Goal: Navigation & Orientation: Understand site structure

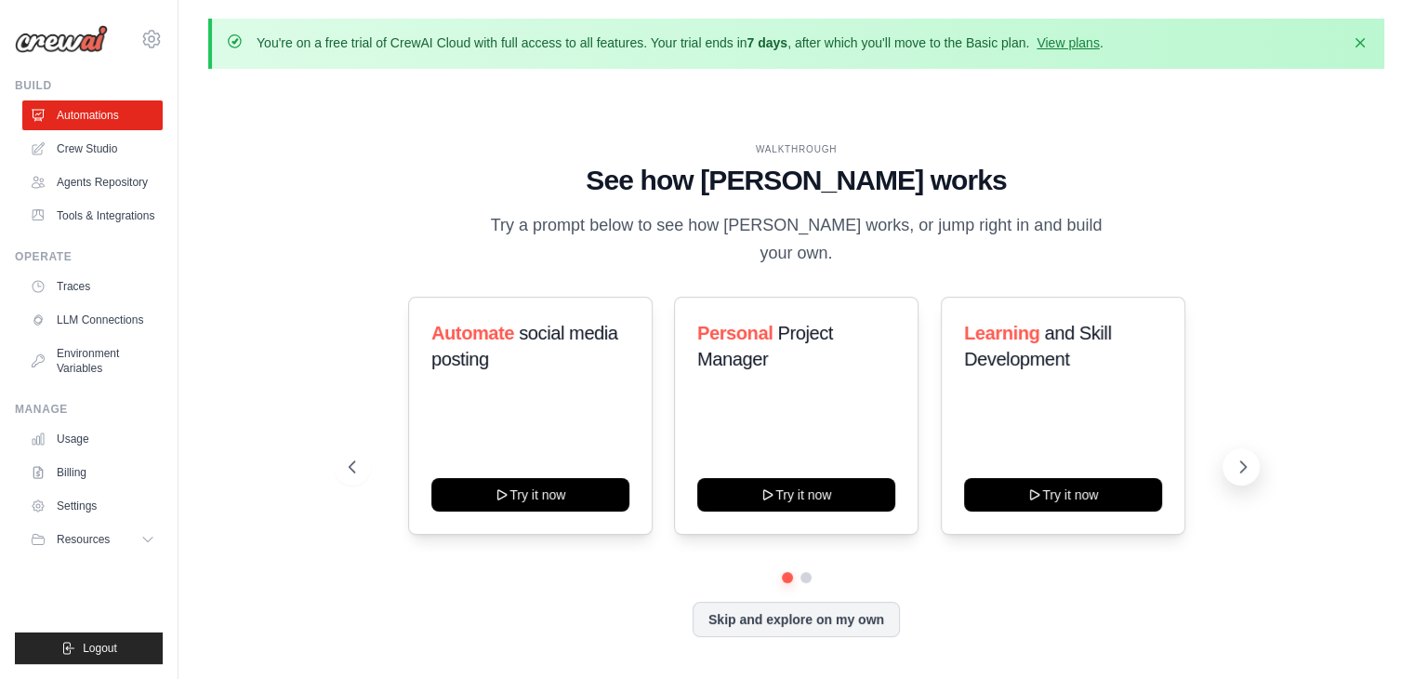
click at [1242, 461] on icon at bounding box center [1243, 466] width 6 height 11
click at [351, 457] on icon at bounding box center [350, 466] width 19 height 19
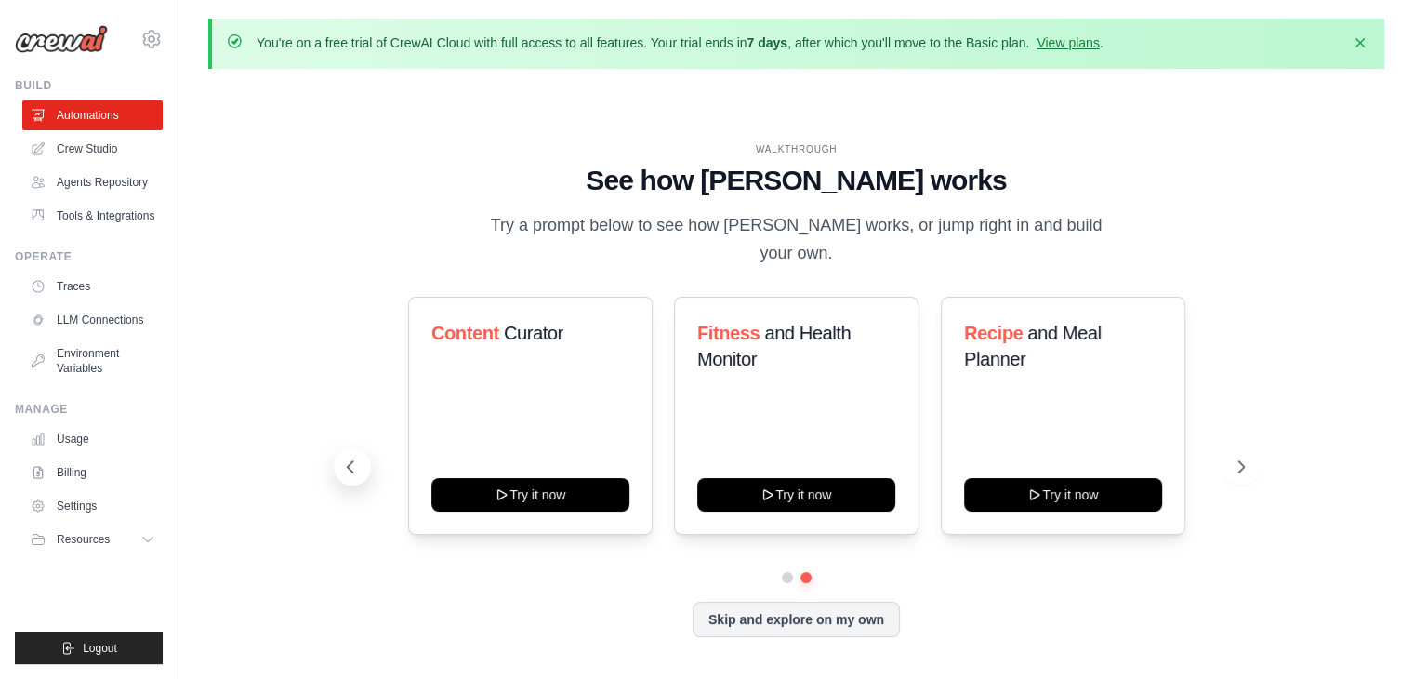
click at [351, 457] on icon at bounding box center [350, 466] width 19 height 19
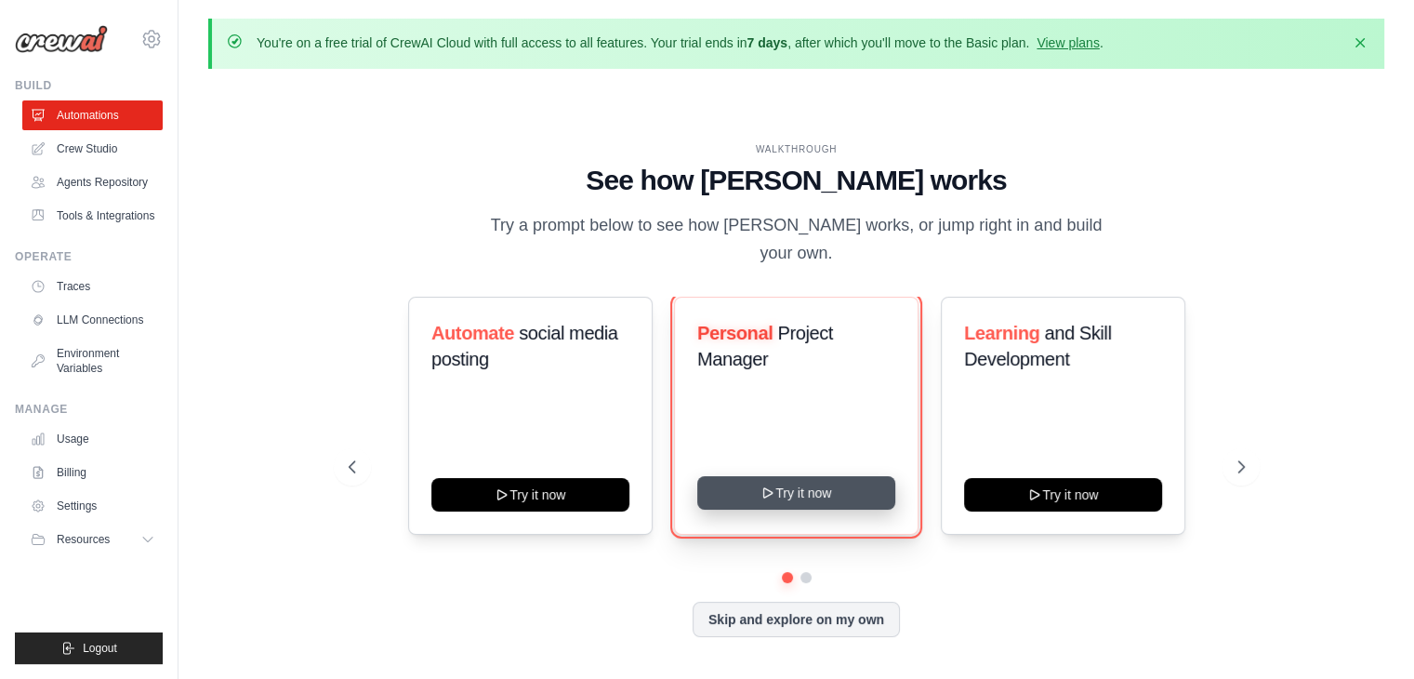
click at [792, 479] on button "Try it now" at bounding box center [796, 492] width 198 height 33
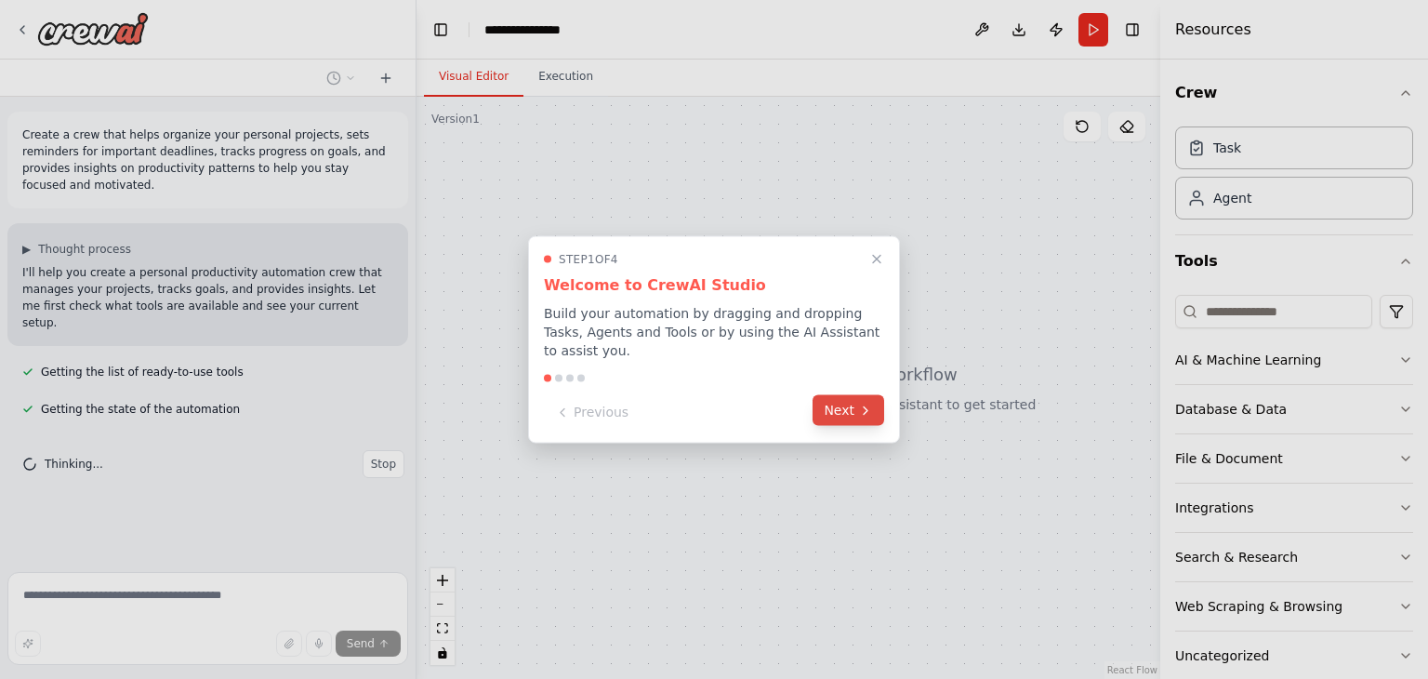
click at [854, 408] on button "Next" at bounding box center [848, 410] width 72 height 31
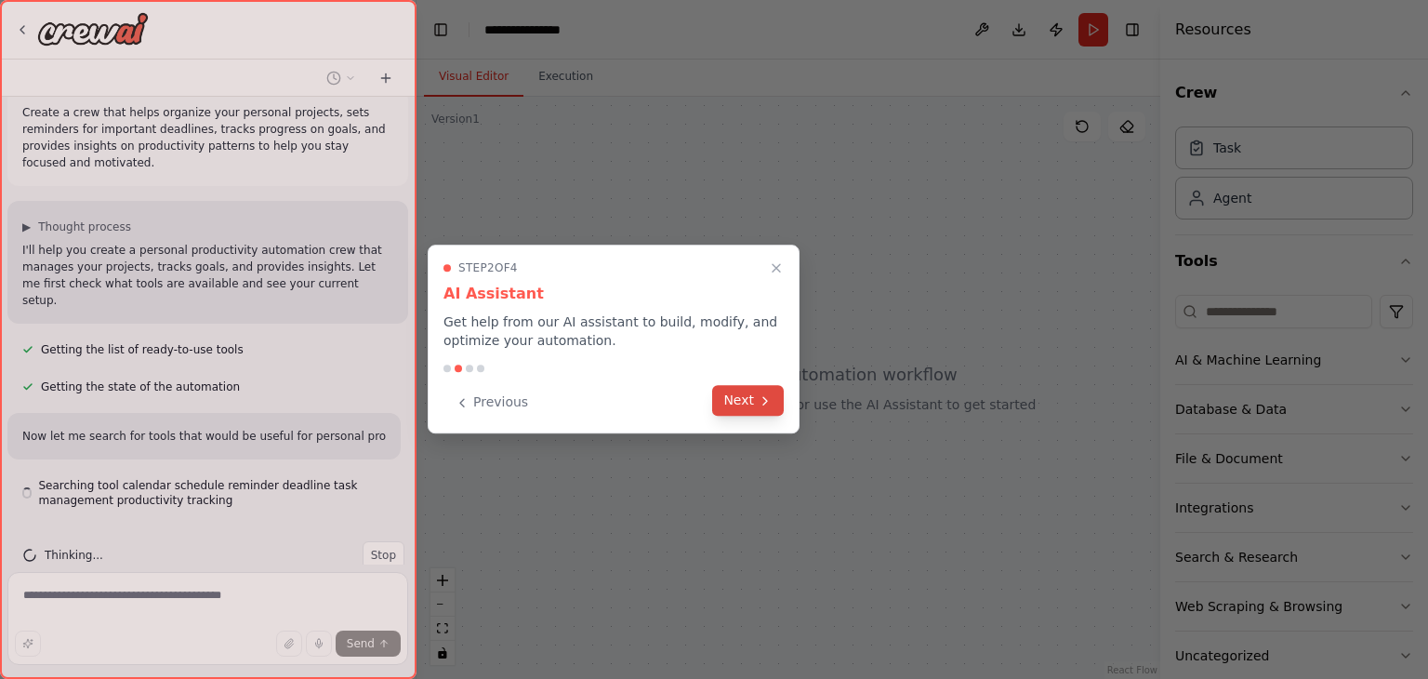
scroll to position [38, 0]
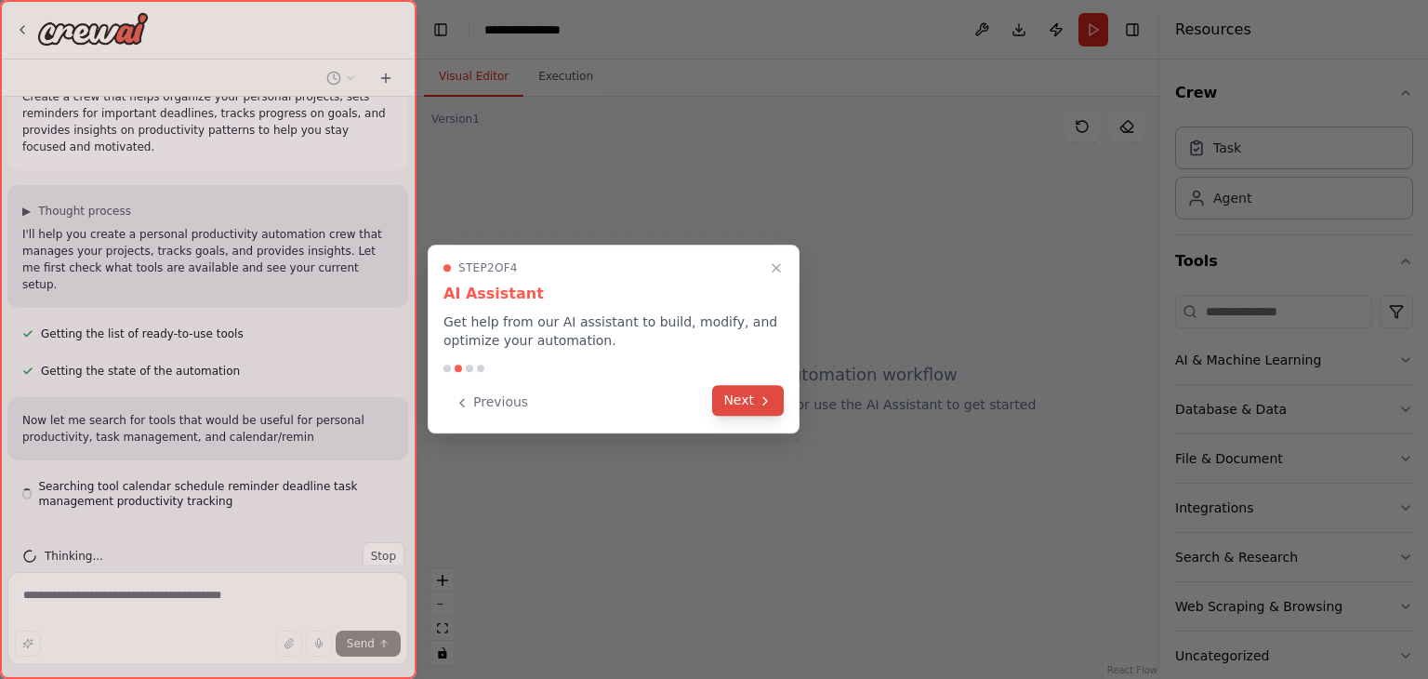
click at [764, 395] on icon at bounding box center [765, 400] width 15 height 15
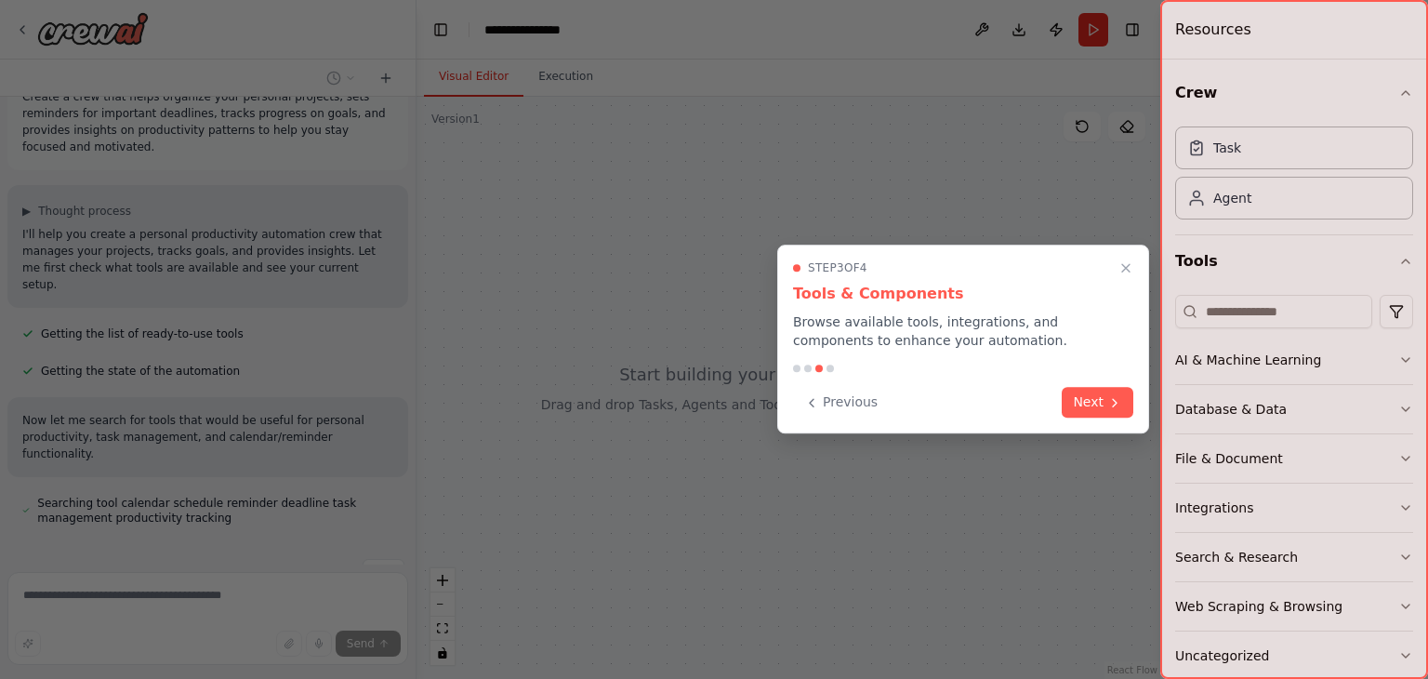
scroll to position [75, 0]
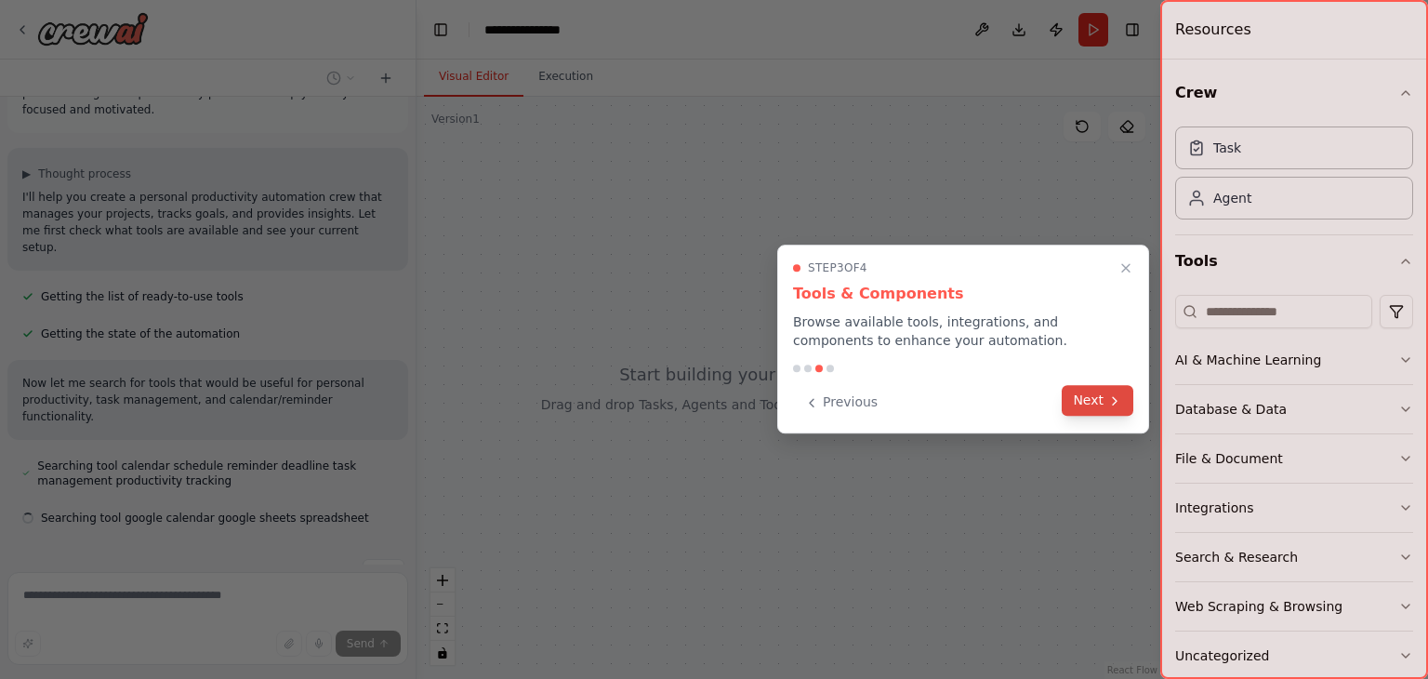
click at [1102, 403] on button "Next" at bounding box center [1098, 400] width 72 height 31
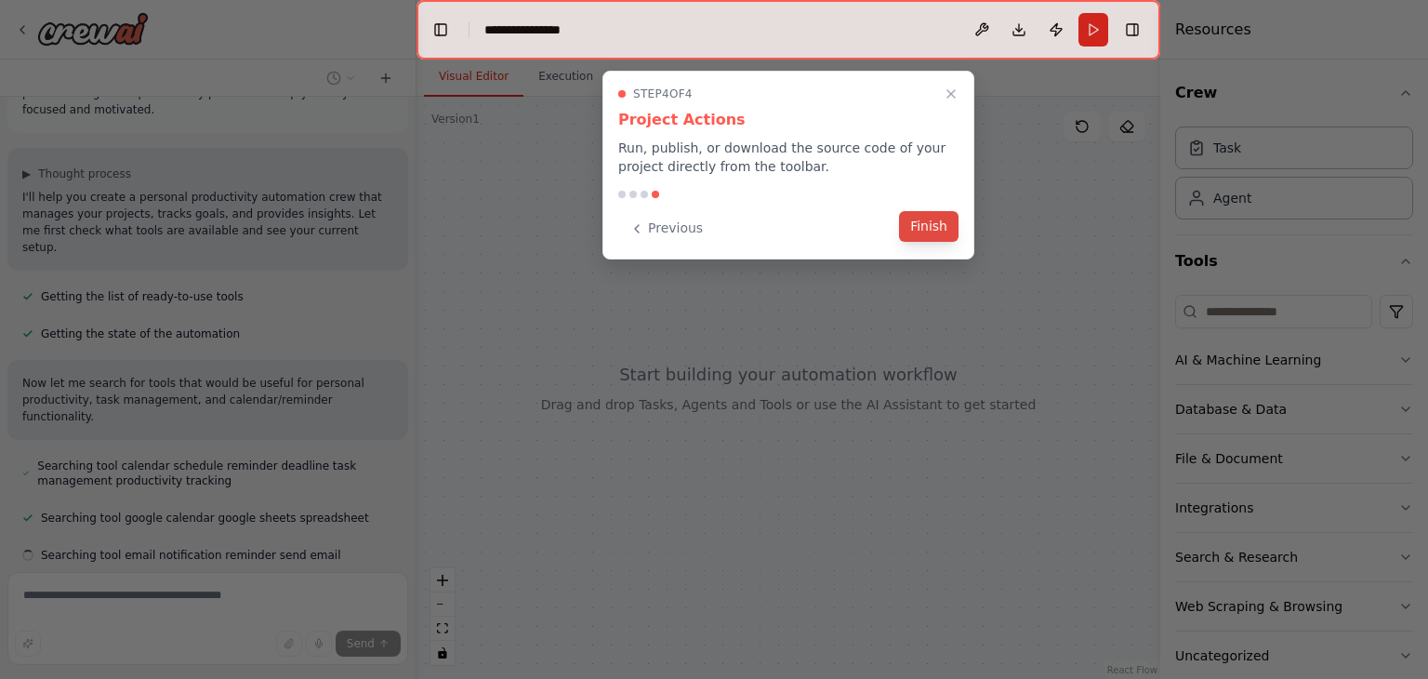
scroll to position [112, 0]
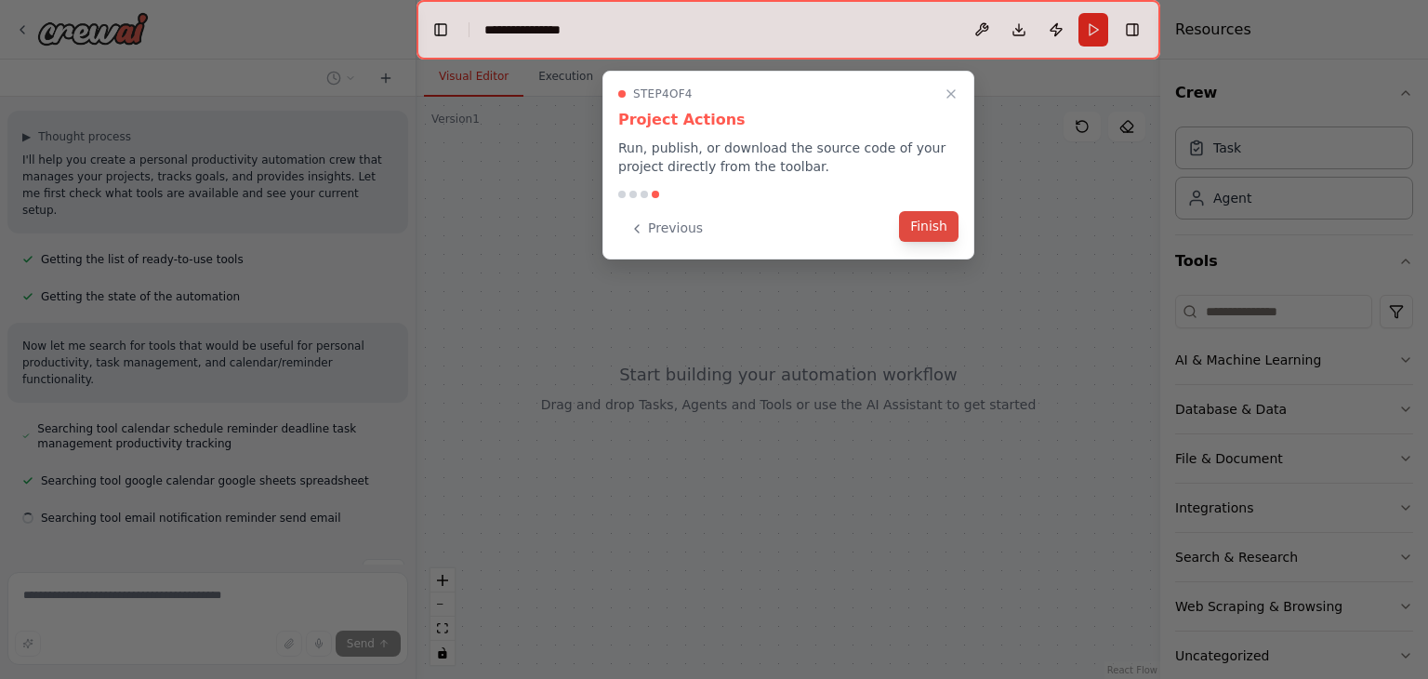
click at [942, 229] on button "Finish" at bounding box center [928, 226] width 59 height 31
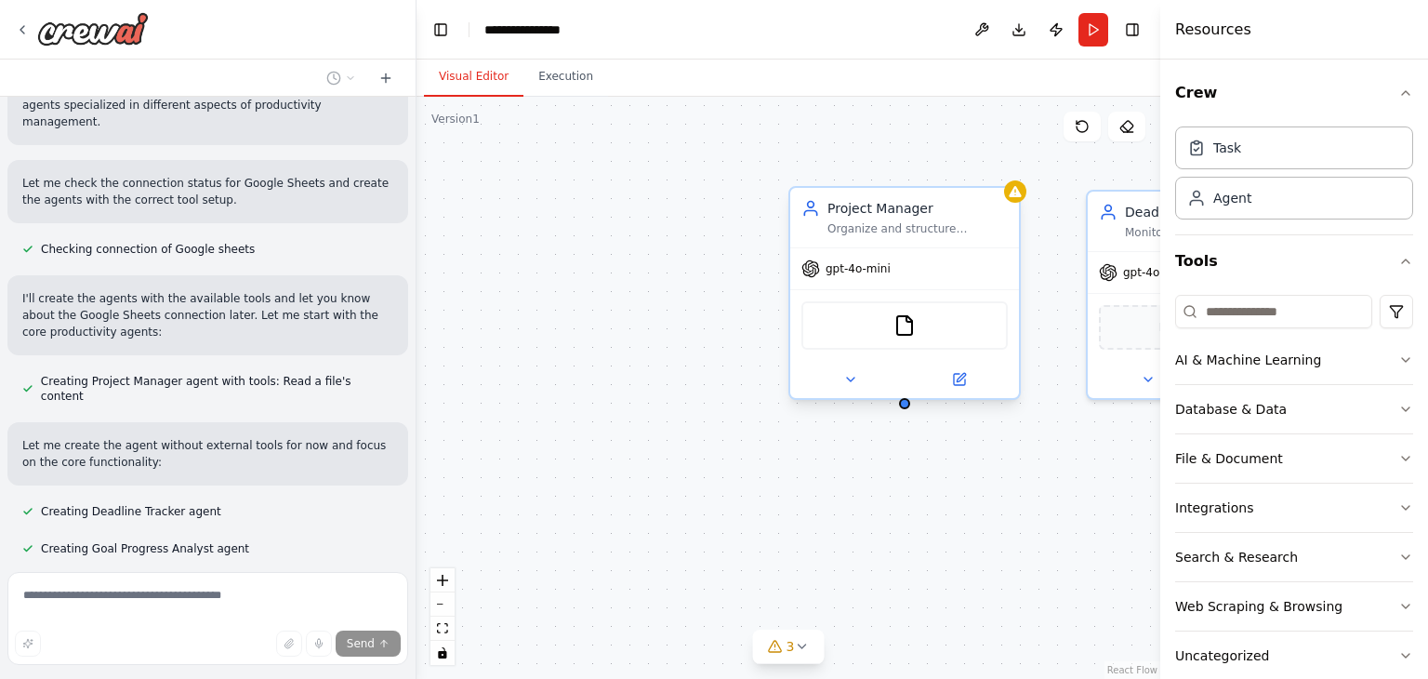
scroll to position [662, 0]
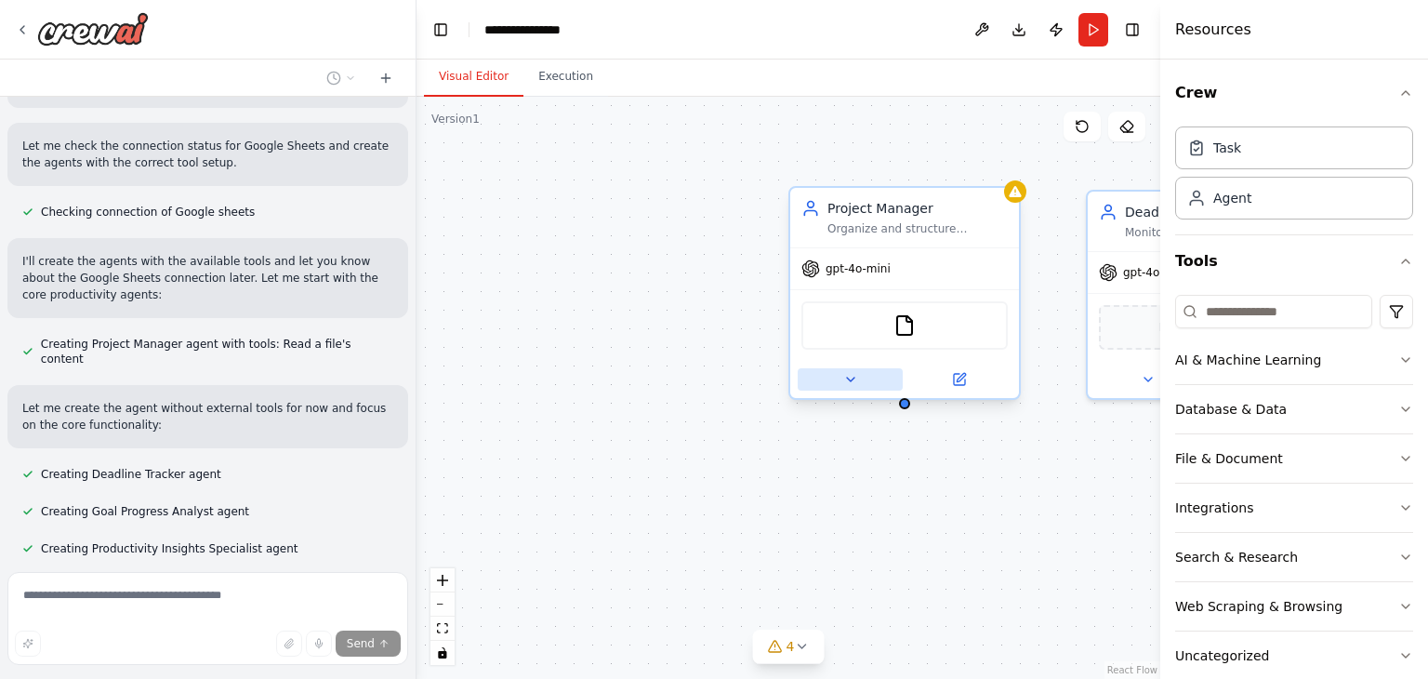
click at [851, 384] on icon at bounding box center [850, 379] width 15 height 15
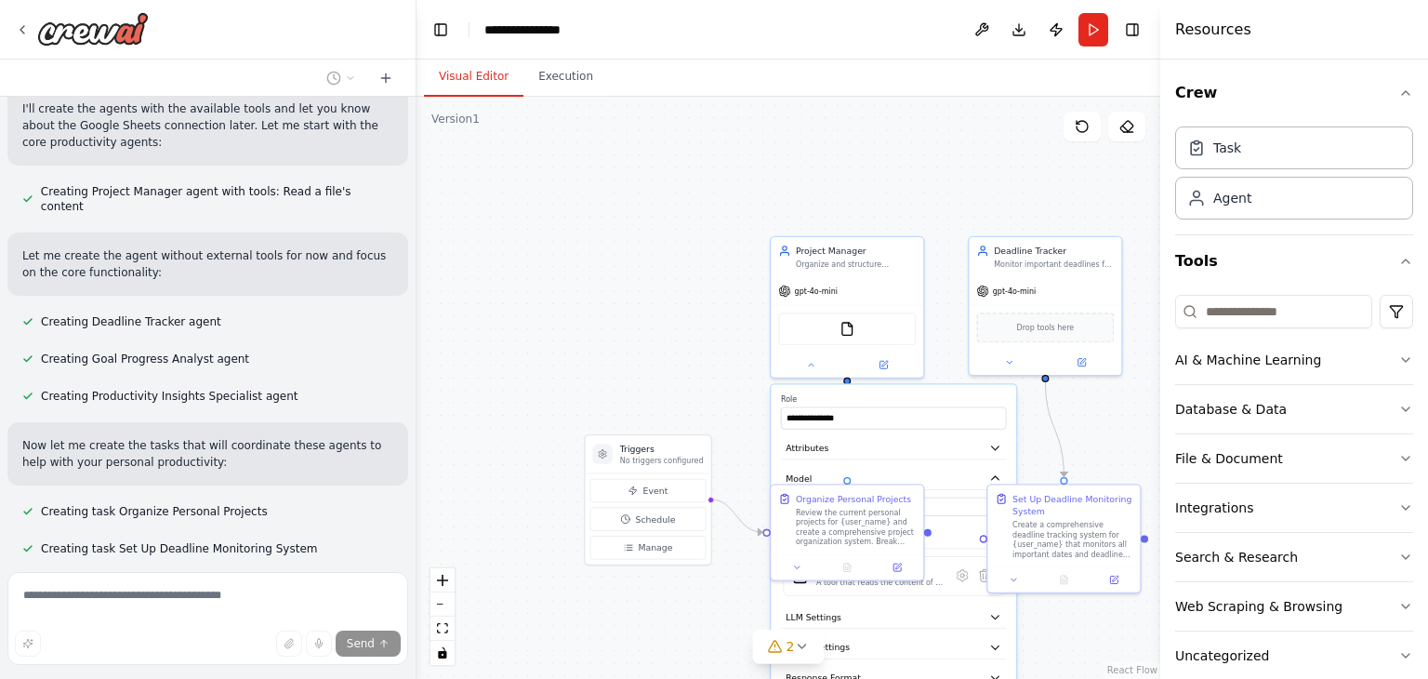
scroll to position [852, 0]
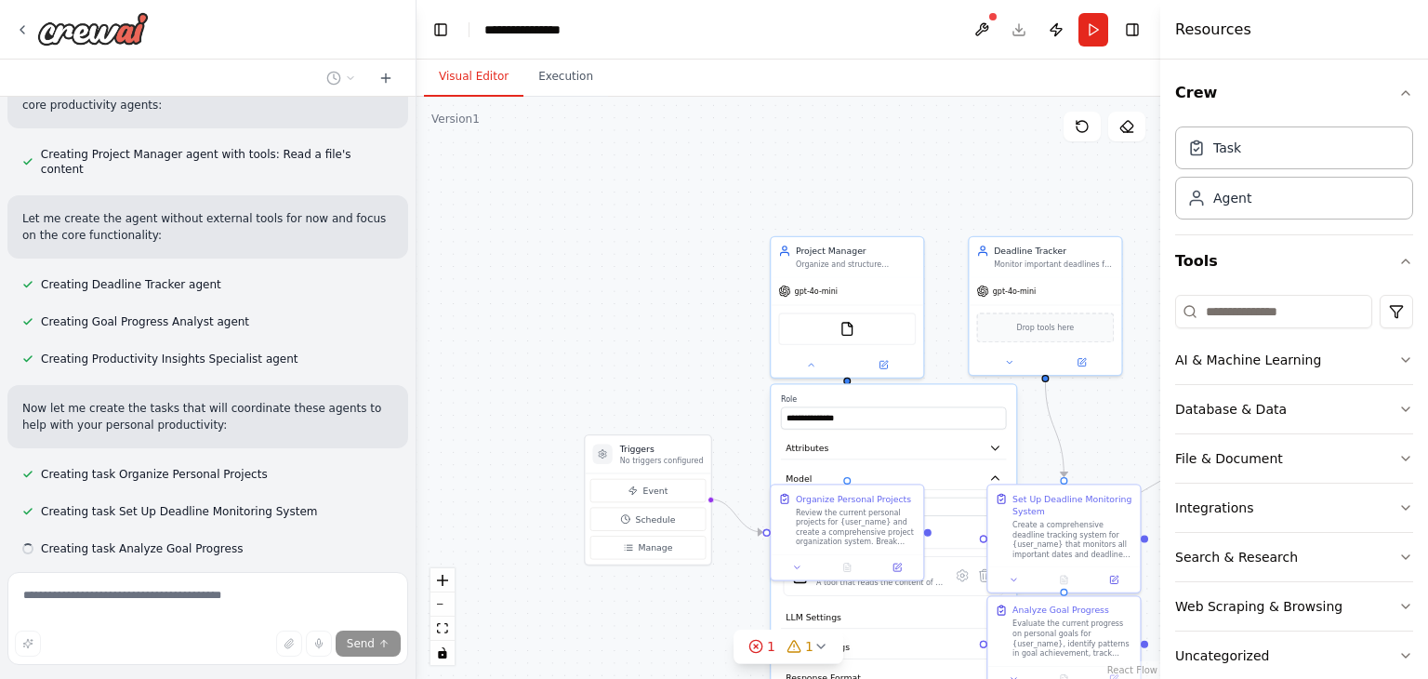
click at [376, 596] on span "Stop" at bounding box center [383, 603] width 25 height 15
type textarea "**********"
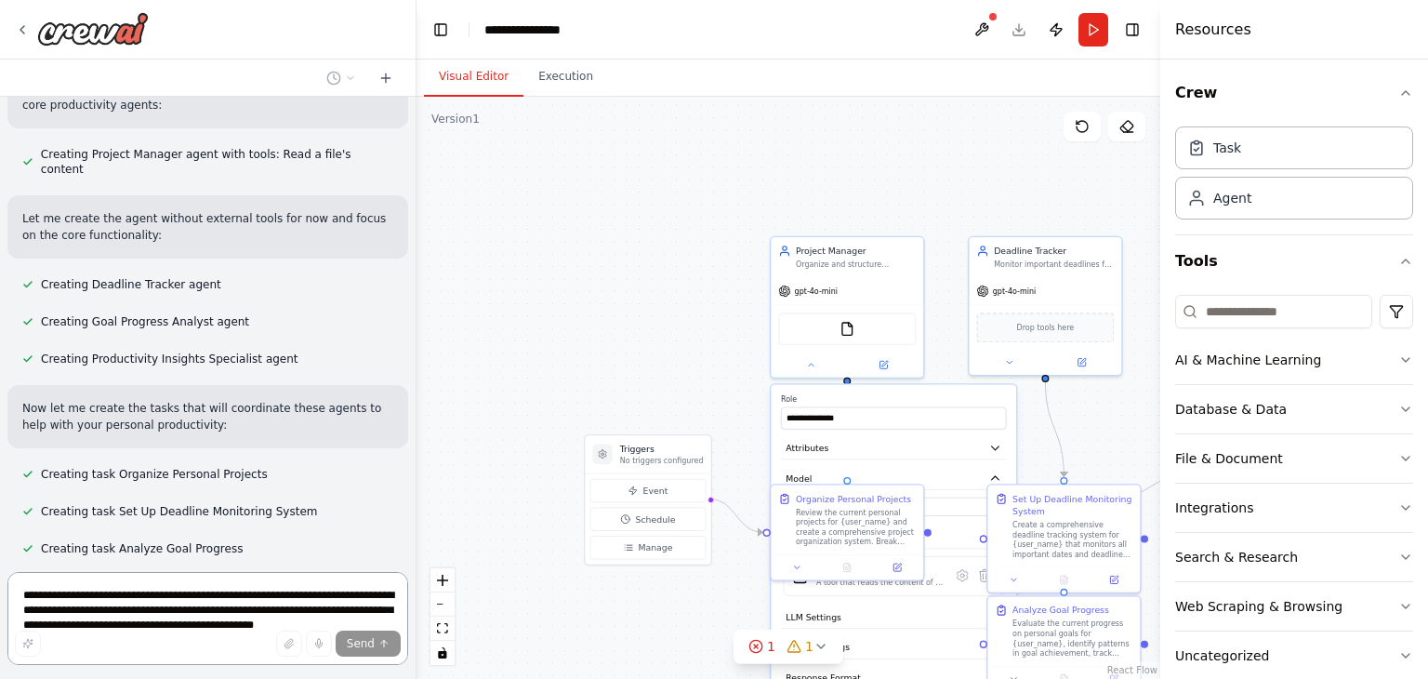
scroll to position [0, 0]
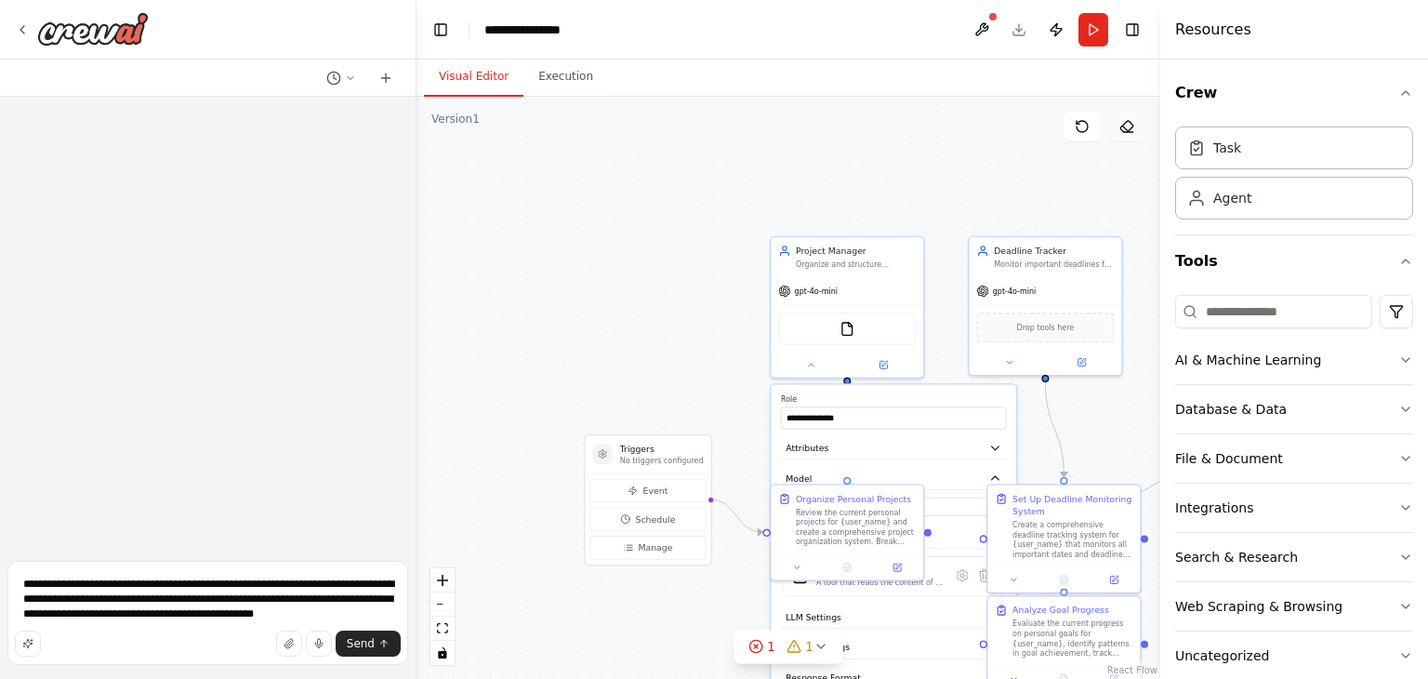
click at [1128, 131] on icon at bounding box center [1125, 128] width 6 height 6
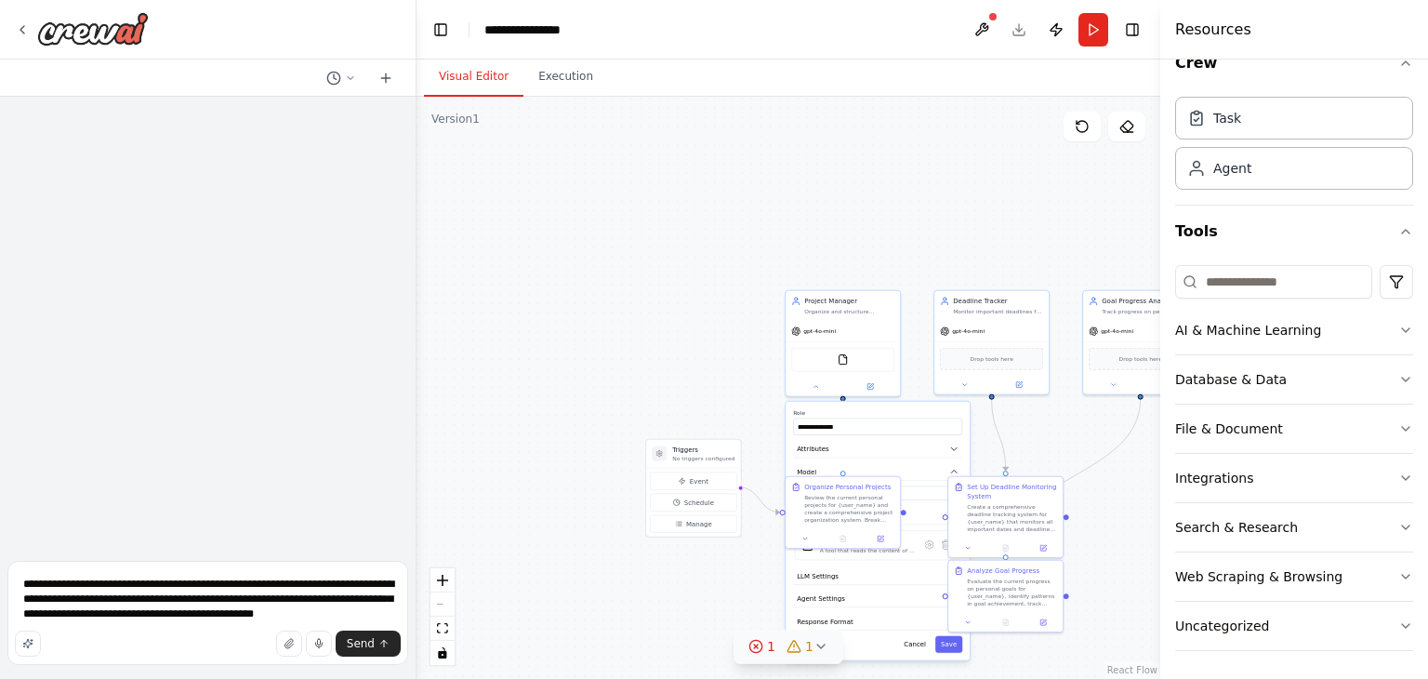
click at [758, 649] on icon at bounding box center [755, 646] width 15 height 15
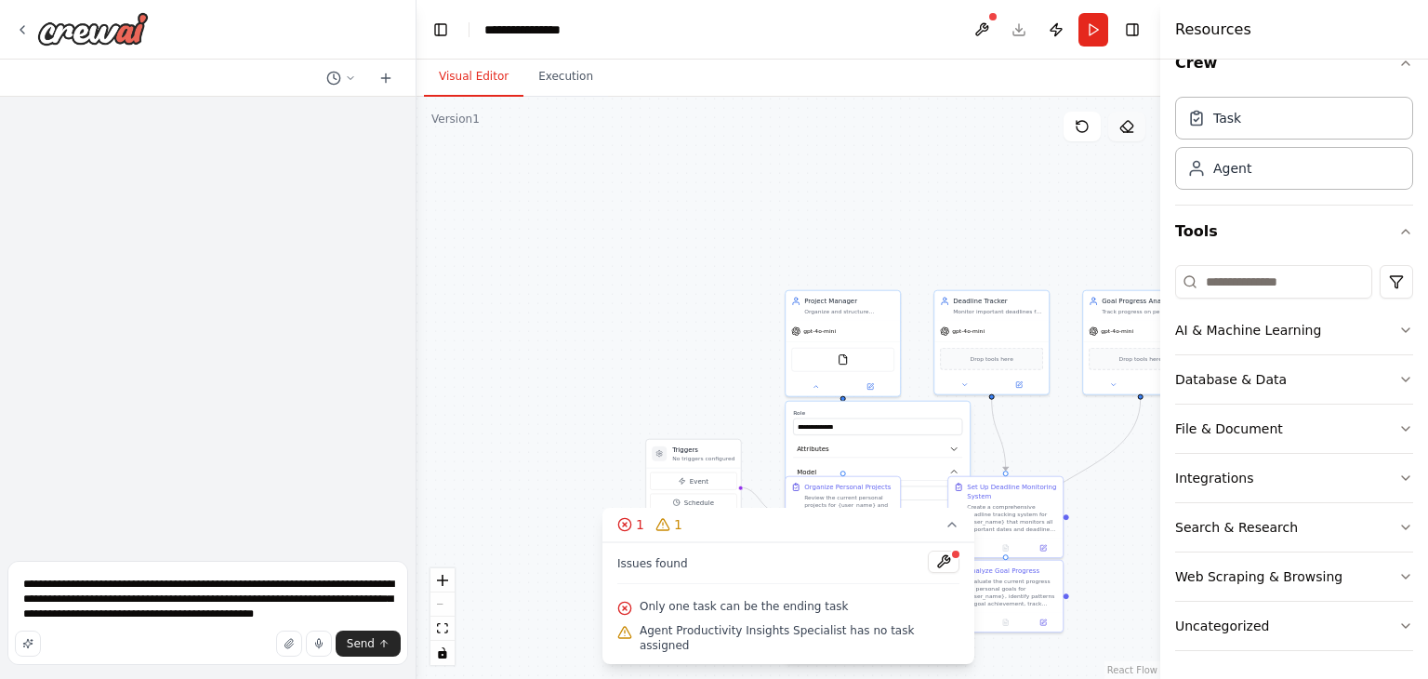
click at [1125, 132] on icon at bounding box center [1128, 132] width 9 height 0
click at [590, 27] on icon "breadcrumb" at bounding box center [592, 29] width 15 height 15
click at [982, 27] on button at bounding box center [982, 29] width 30 height 33
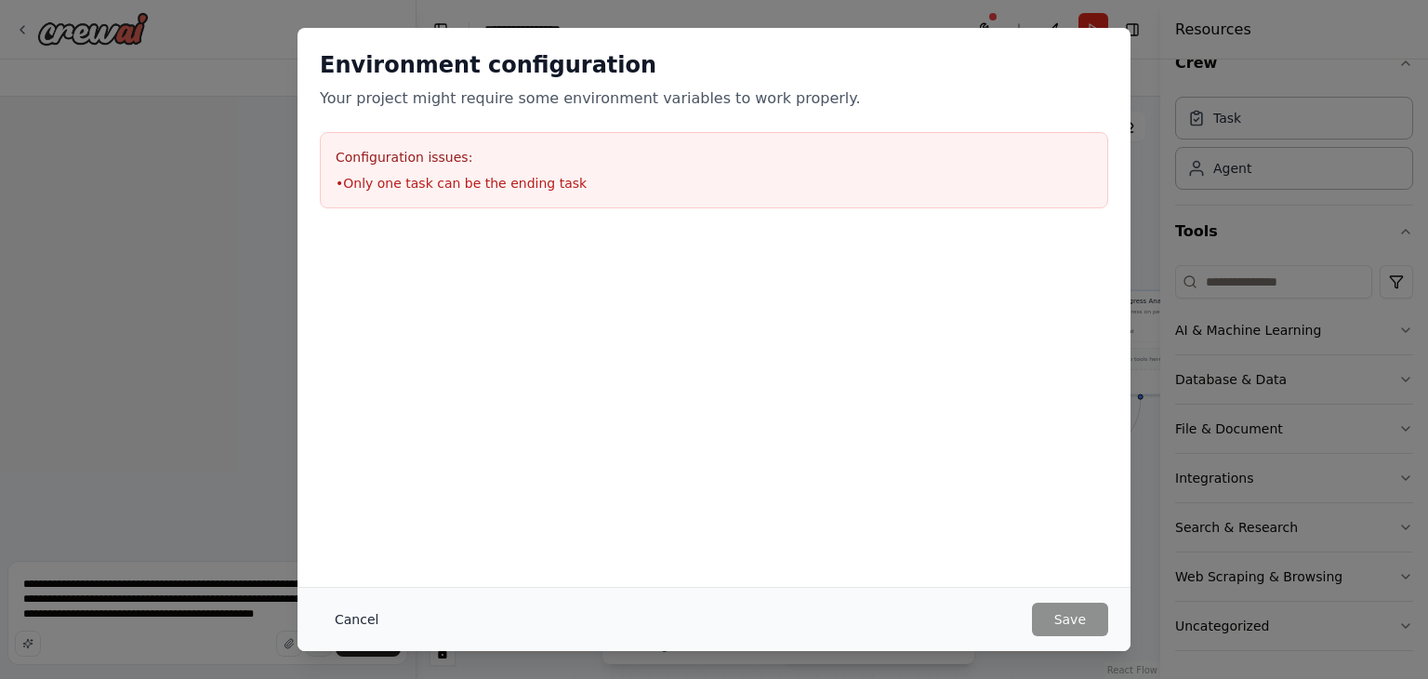
click at [354, 620] on button "Cancel" at bounding box center [356, 618] width 73 height 33
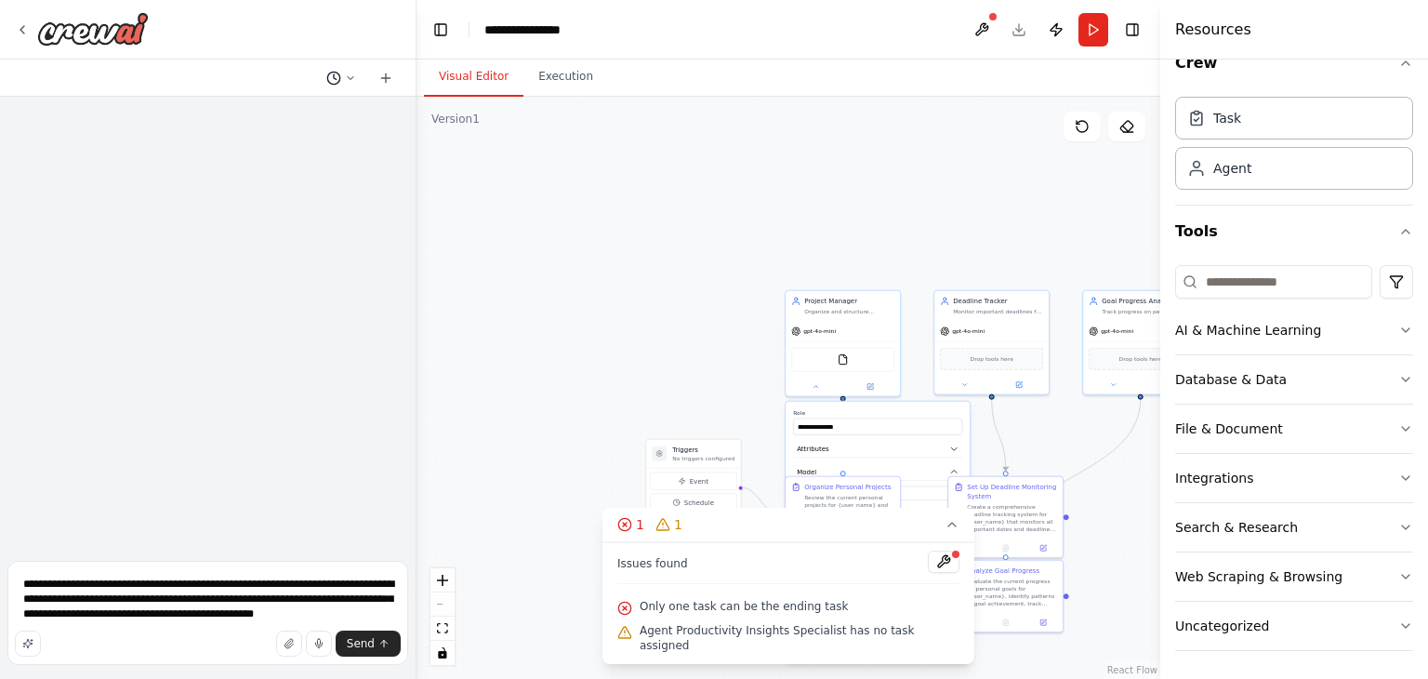
click at [346, 78] on icon at bounding box center [350, 78] width 11 height 11
click at [1398, 329] on icon "button" at bounding box center [1405, 330] width 15 height 15
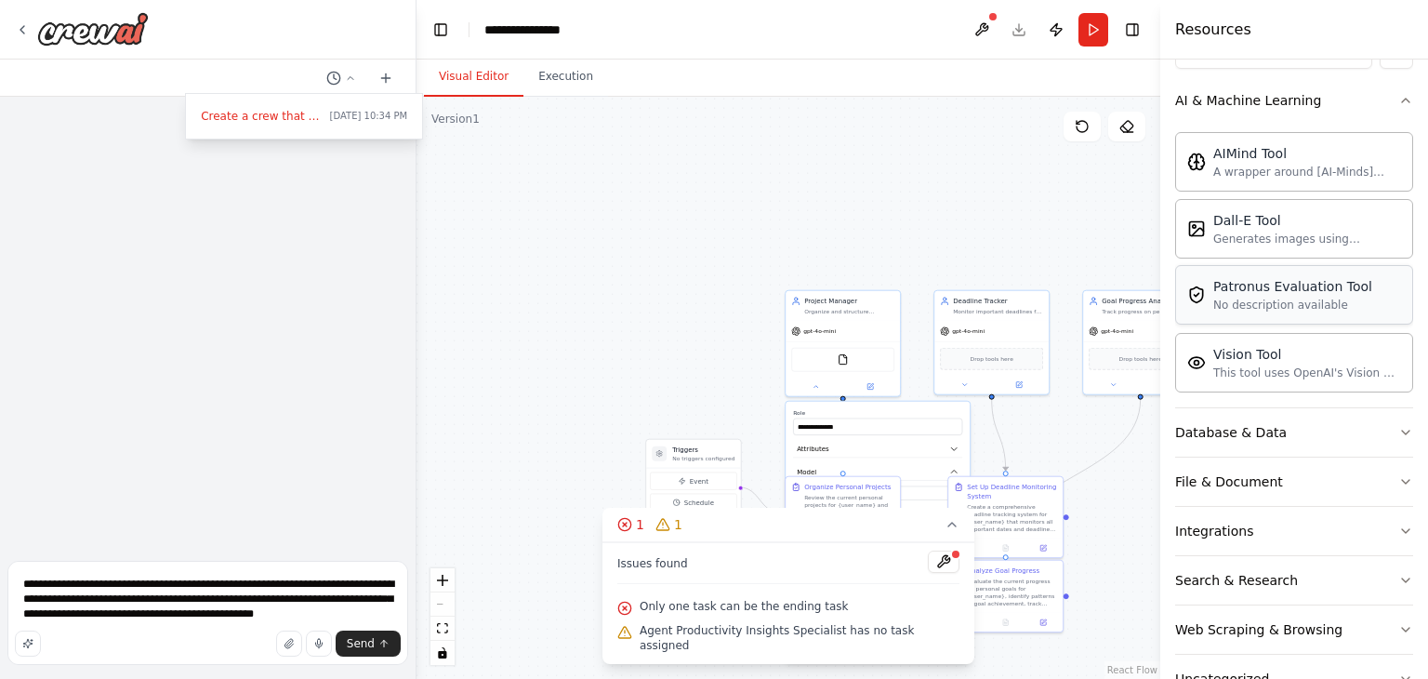
scroll to position [310, 0]
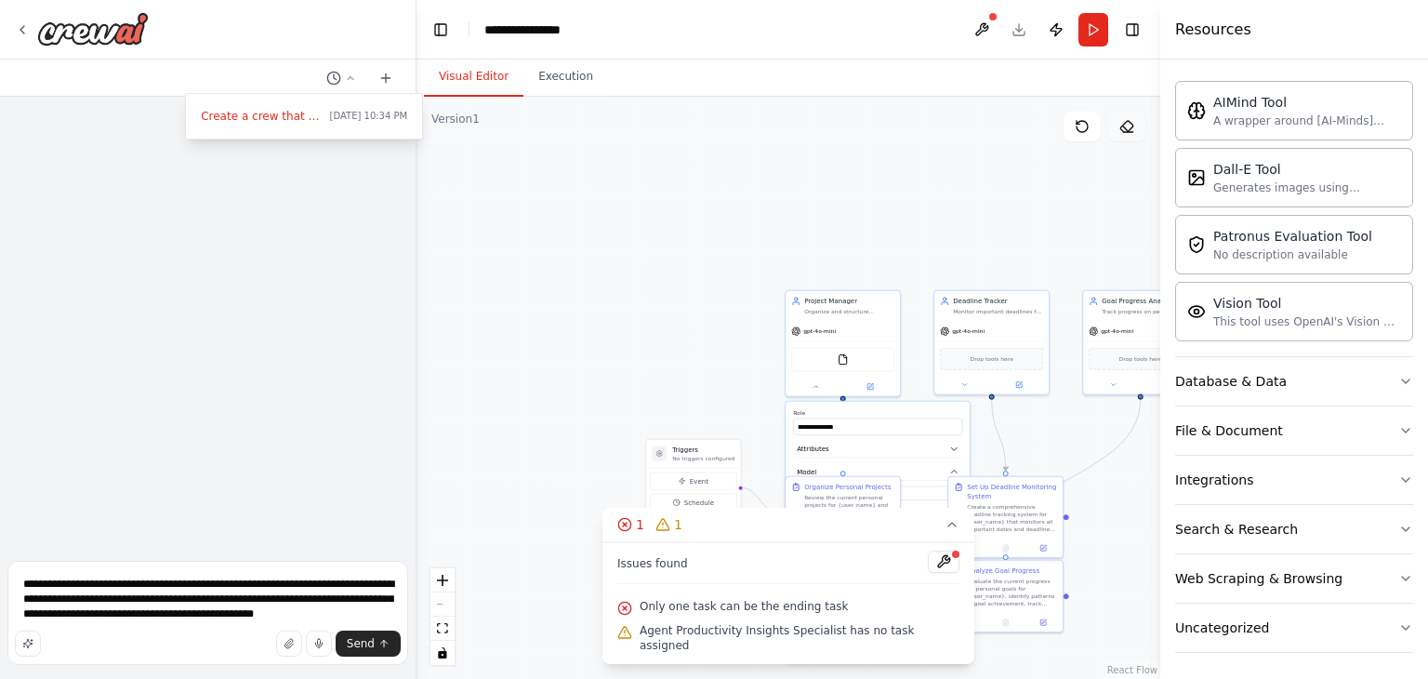
click at [1127, 132] on icon at bounding box center [1128, 132] width 9 height 0
click at [944, 199] on div ".deletable-edge-delete-btn { width: 20px; height: 20px; border: 0px solid #ffff…" at bounding box center [788, 388] width 744 height 582
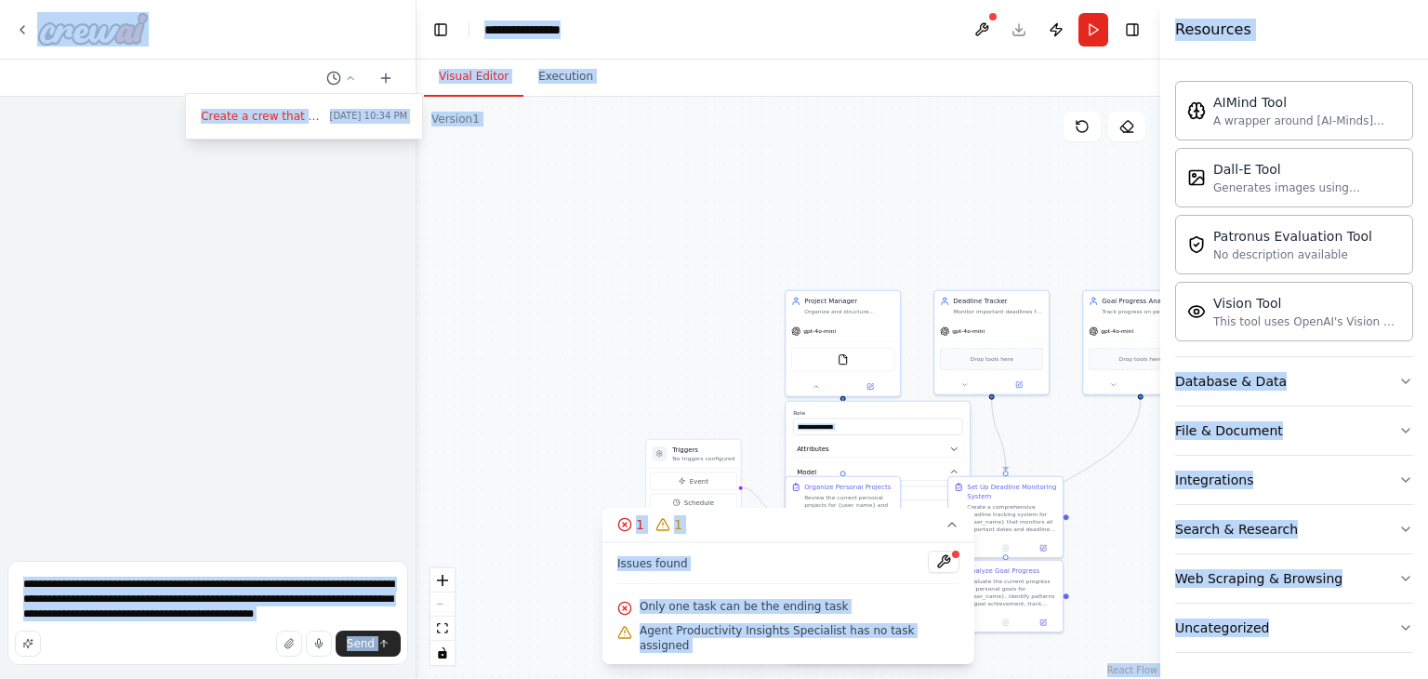
click at [944, 199] on div ".deletable-edge-delete-btn { width: 20px; height: 20px; border: 0px solid #ffff…" at bounding box center [788, 388] width 744 height 582
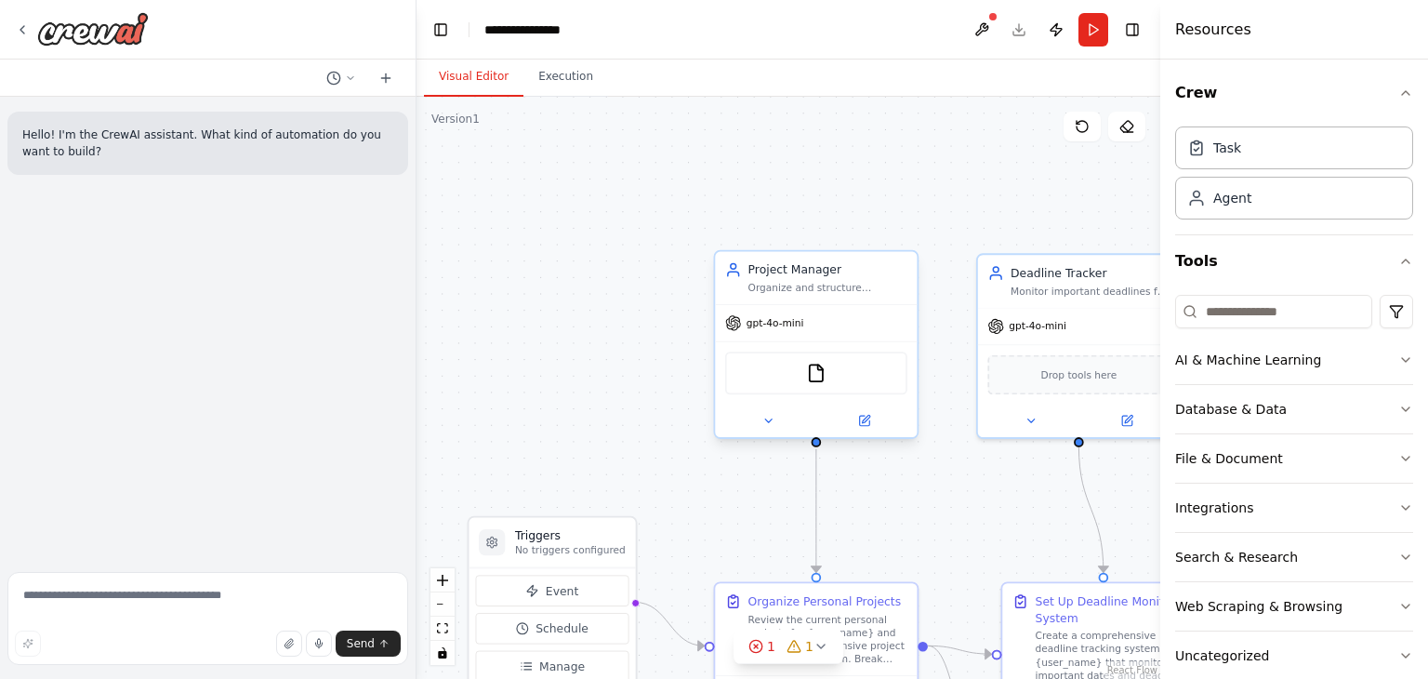
click at [769, 324] on span "gpt-4o-mini" at bounding box center [775, 322] width 58 height 13
click at [777, 425] on button at bounding box center [767, 421] width 93 height 20
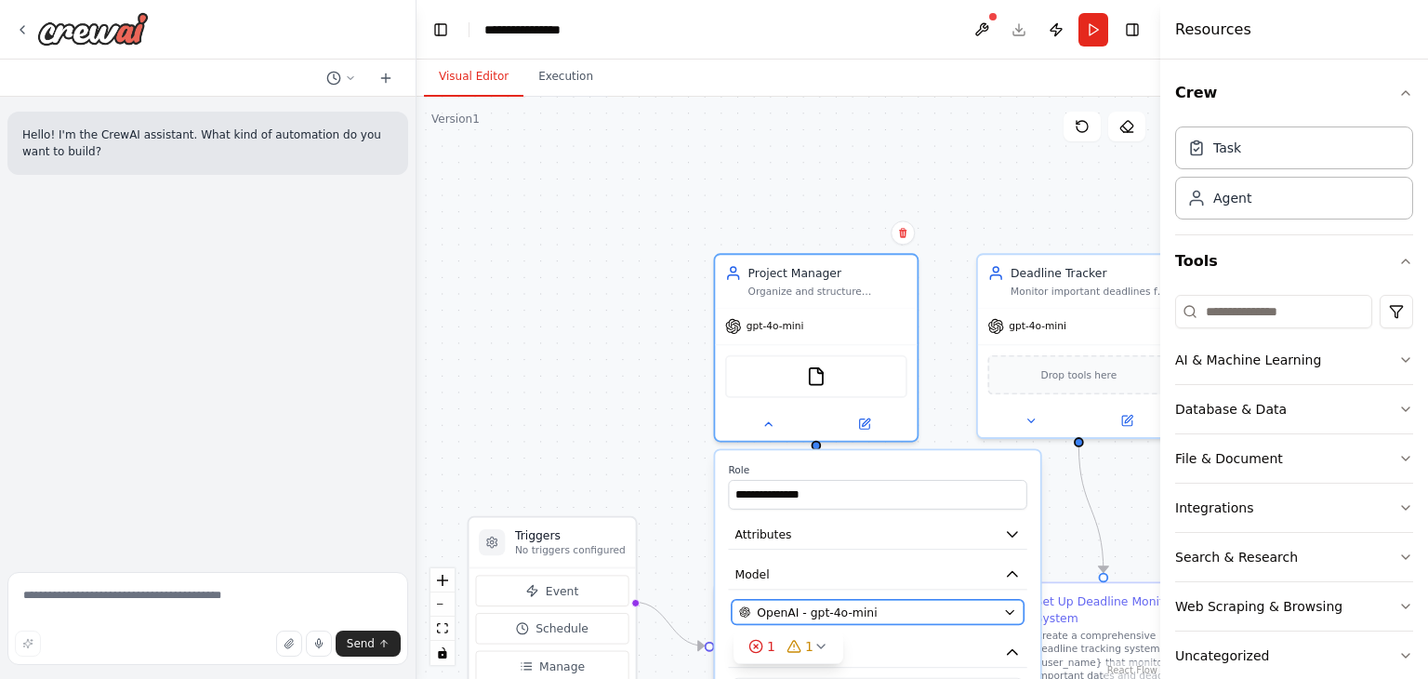
click at [859, 611] on span "OpenAI - gpt-4o-mini" at bounding box center [817, 611] width 120 height 17
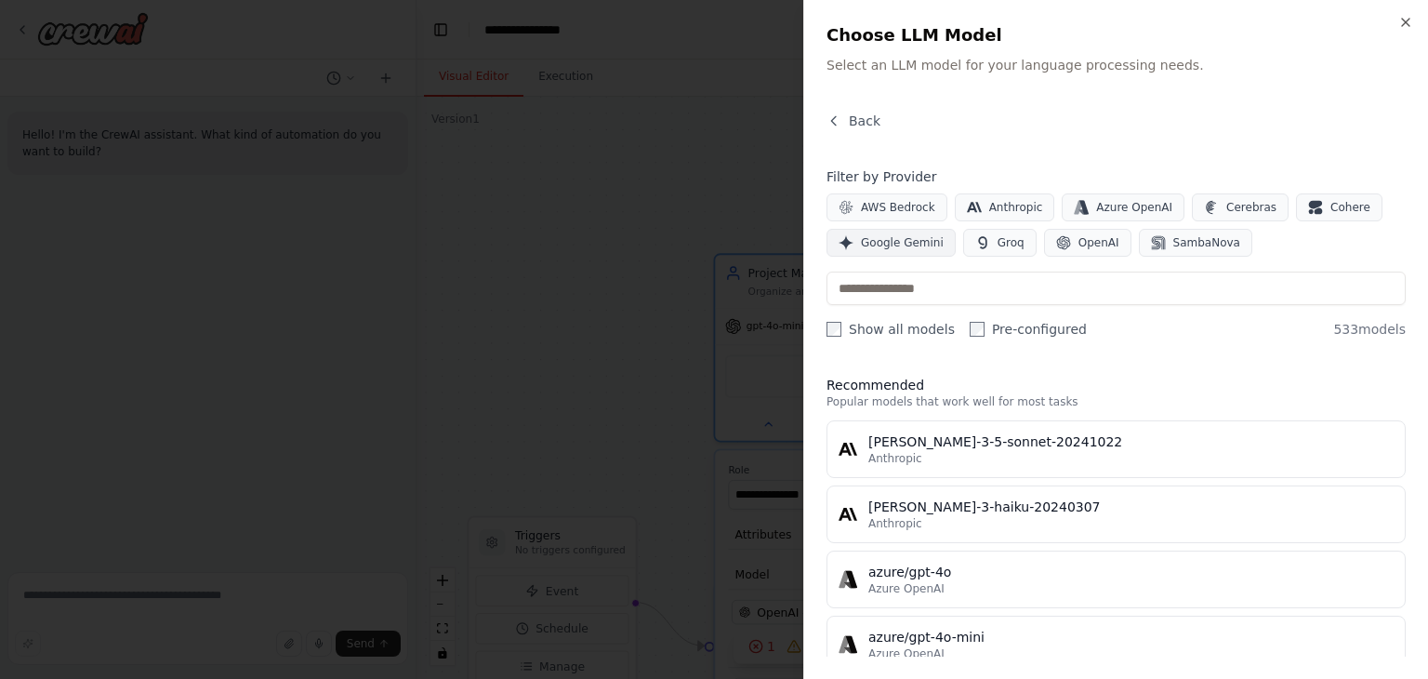
click at [871, 244] on span "Google Gemini" at bounding box center [902, 242] width 83 height 15
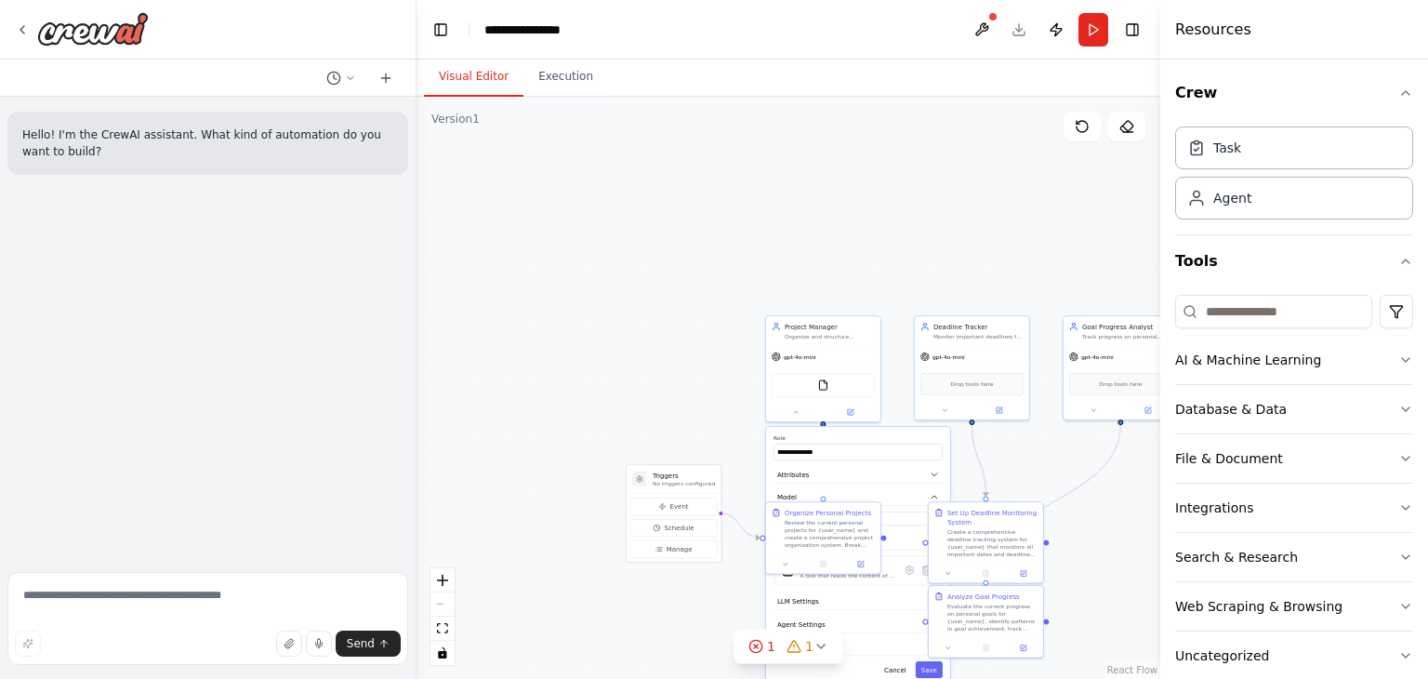
click at [957, 455] on div ".deletable-edge-delete-btn { width: 20px; height: 20px; border: 0px solid #ffff…" at bounding box center [788, 388] width 744 height 582
click at [897, 667] on button "Cancel" at bounding box center [894, 669] width 33 height 17
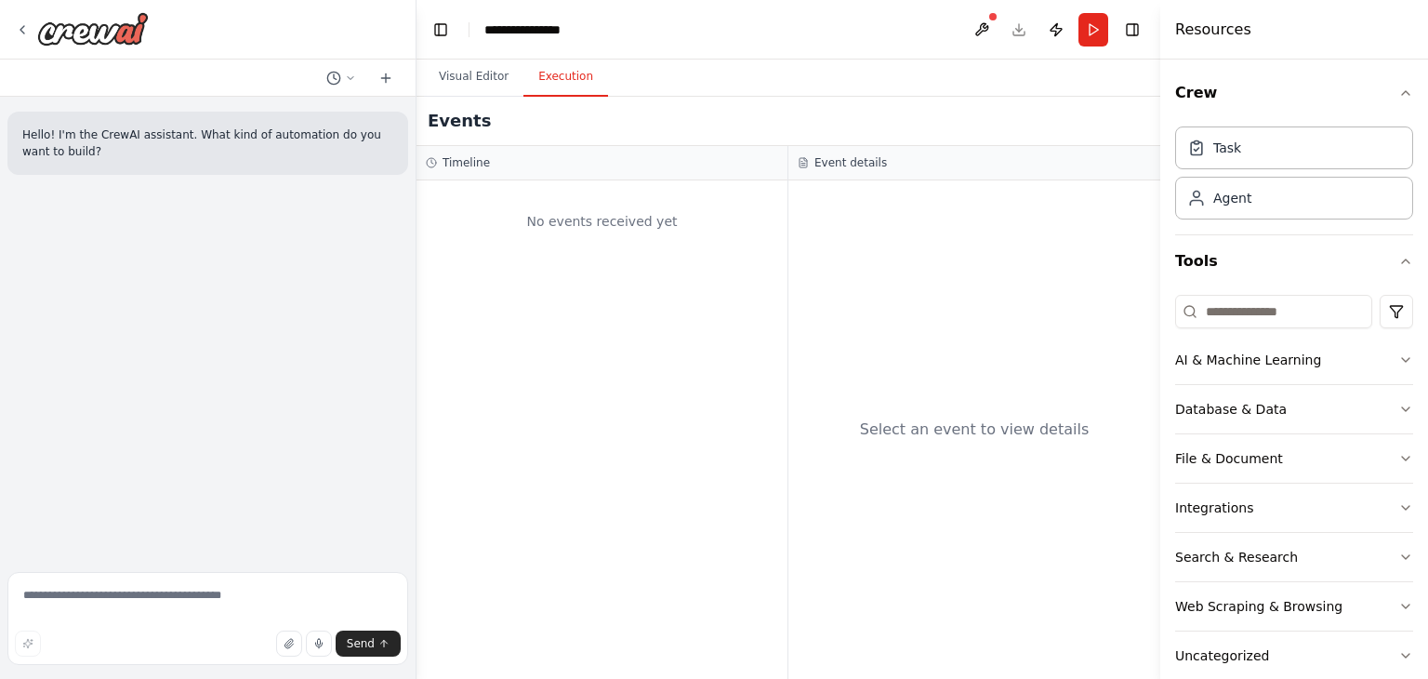
click at [549, 75] on button "Execution" at bounding box center [565, 77] width 85 height 39
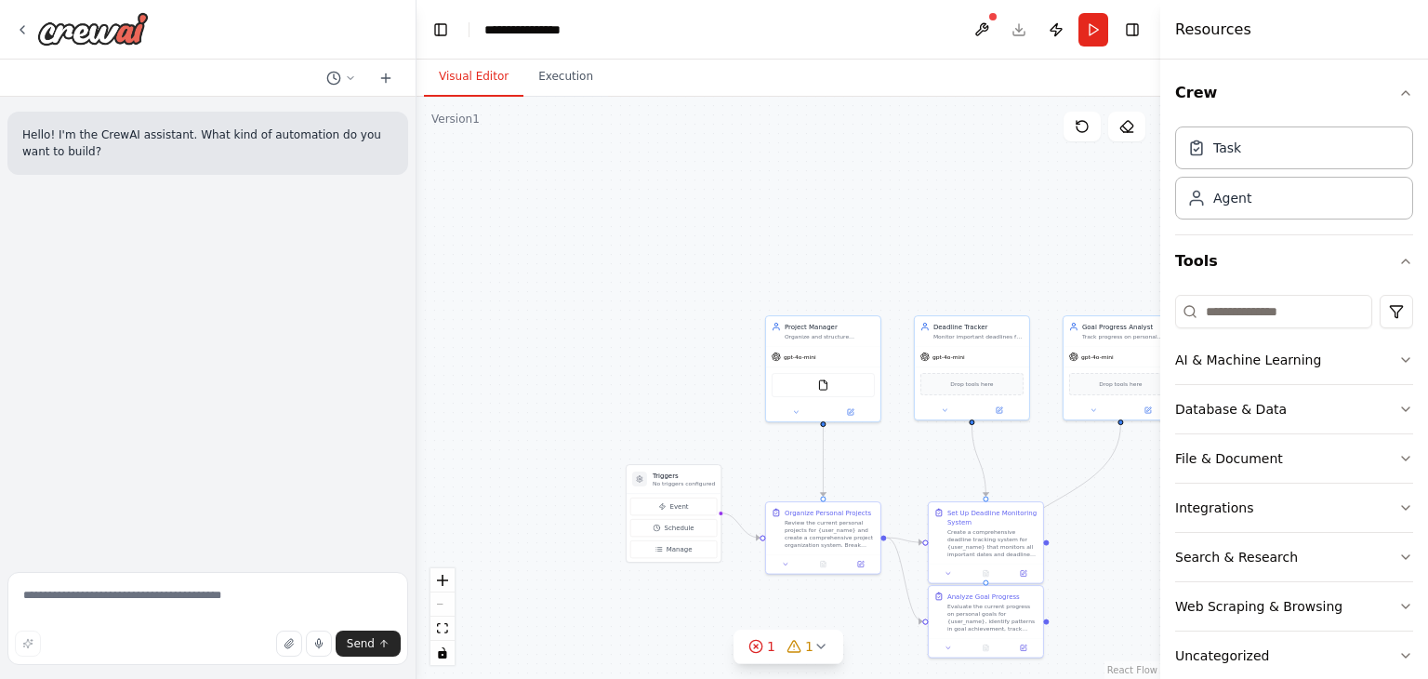
click at [472, 69] on button "Visual Editor" at bounding box center [473, 77] width 99 height 39
click at [1252, 201] on div "Agent" at bounding box center [1294, 197] width 238 height 43
click at [1234, 148] on div "Task" at bounding box center [1227, 147] width 28 height 19
click at [1245, 211] on div "Agent" at bounding box center [1294, 197] width 238 height 43
click at [550, 28] on div "**********" at bounding box center [530, 29] width 93 height 19
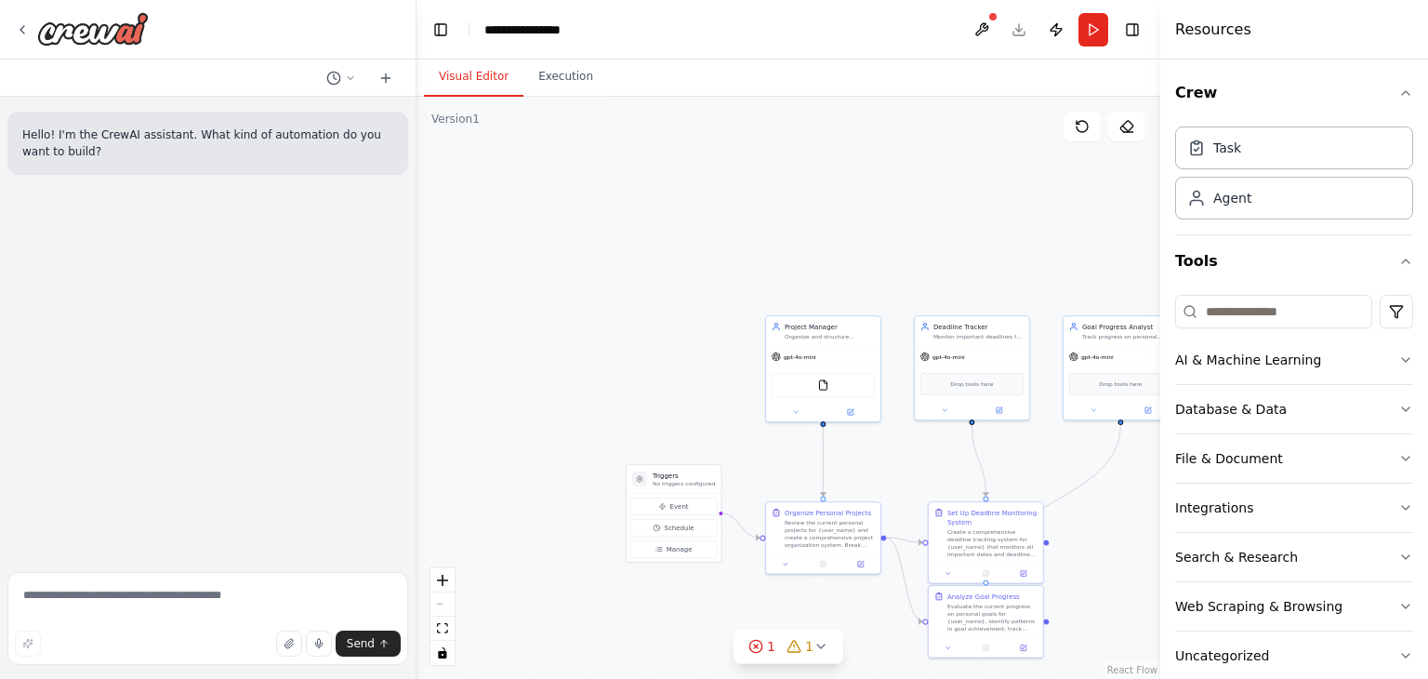
click at [672, 26] on header "**********" at bounding box center [788, 29] width 744 height 59
click at [23, 23] on icon at bounding box center [22, 29] width 15 height 15
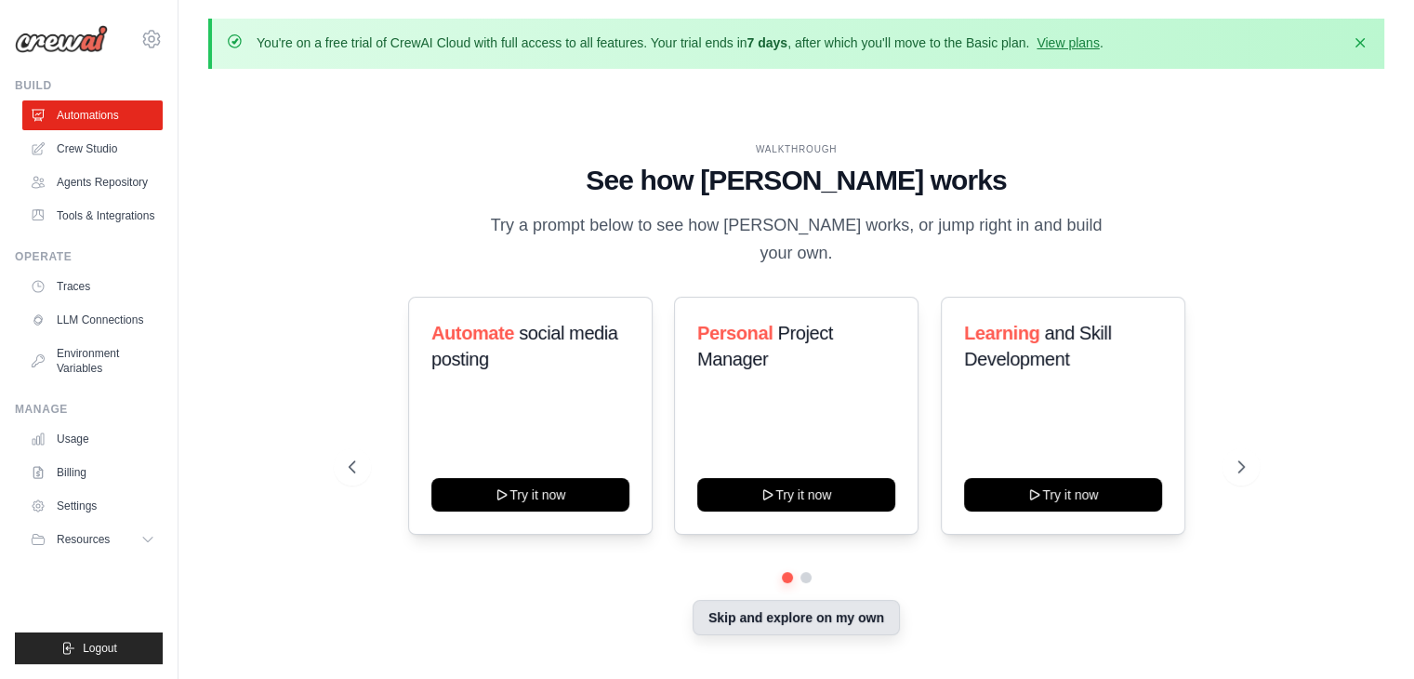
click at [840, 608] on button "Skip and explore on my own" at bounding box center [796, 617] width 207 height 35
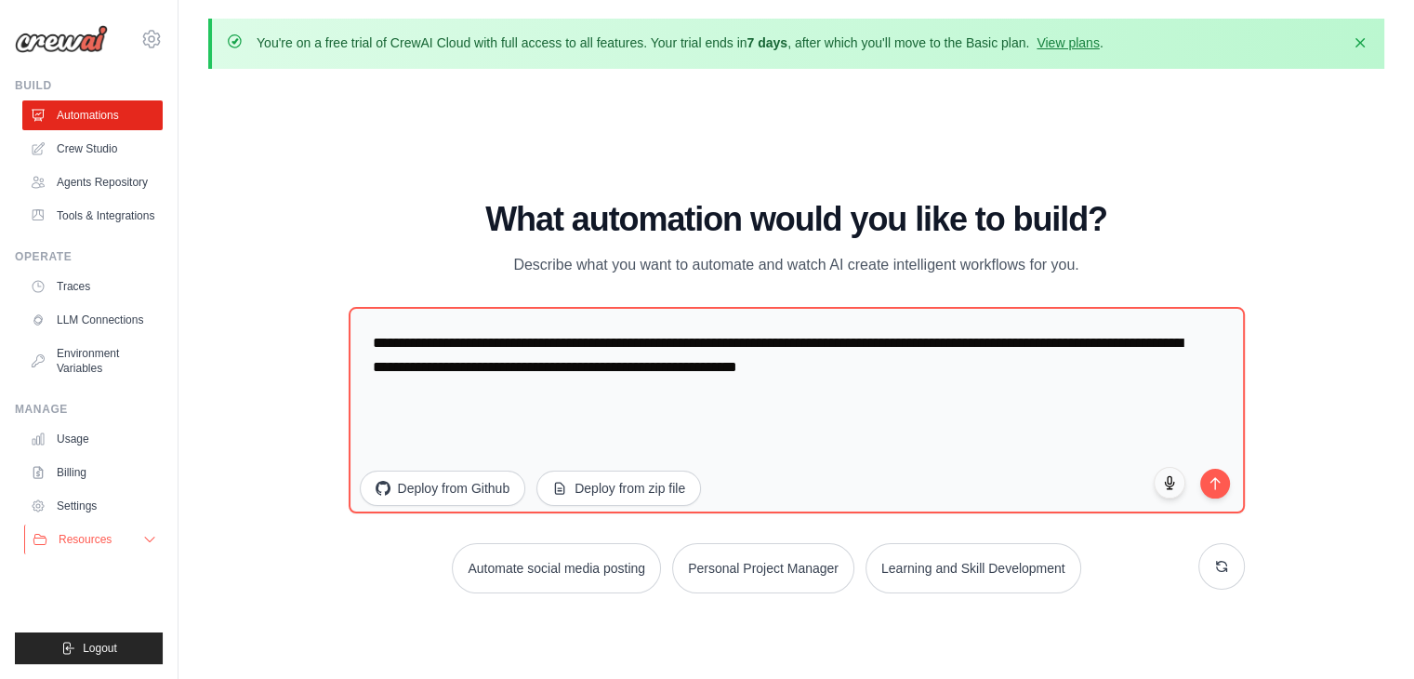
click at [155, 536] on icon at bounding box center [149, 539] width 15 height 15
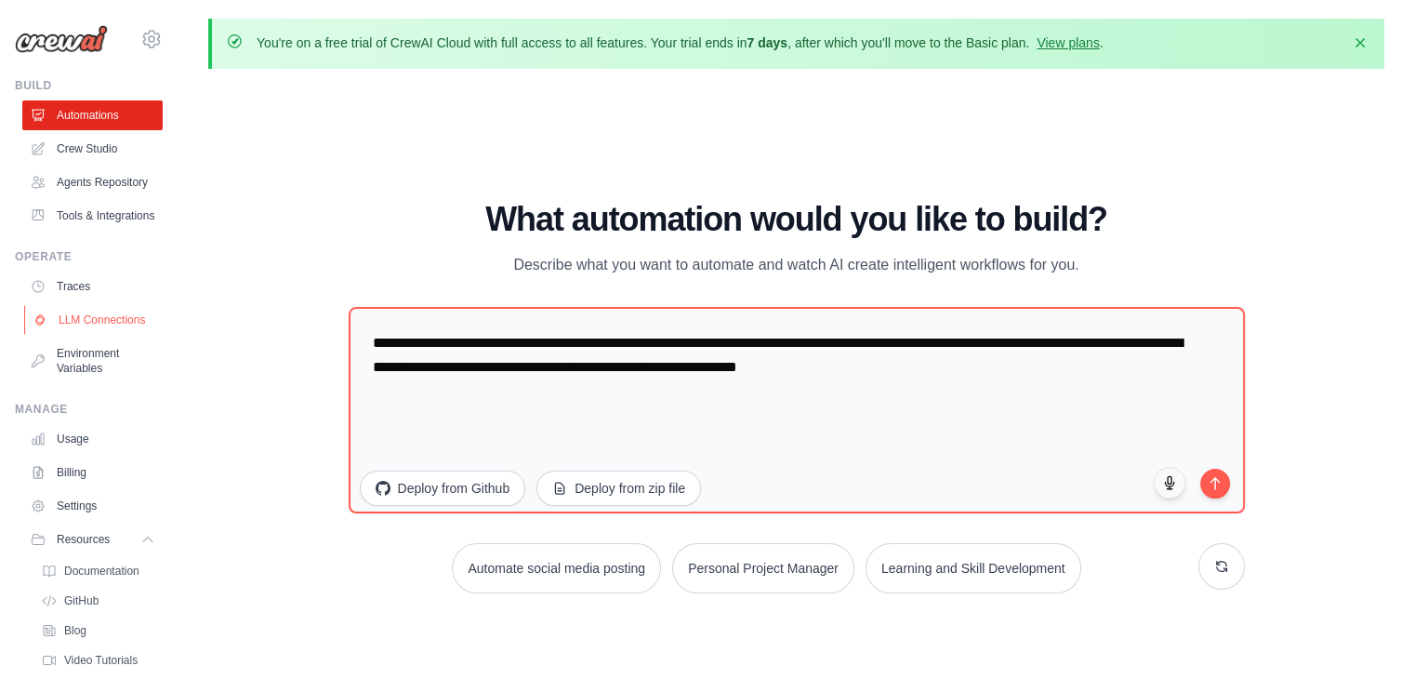
click at [78, 335] on link "LLM Connections" at bounding box center [94, 320] width 140 height 30
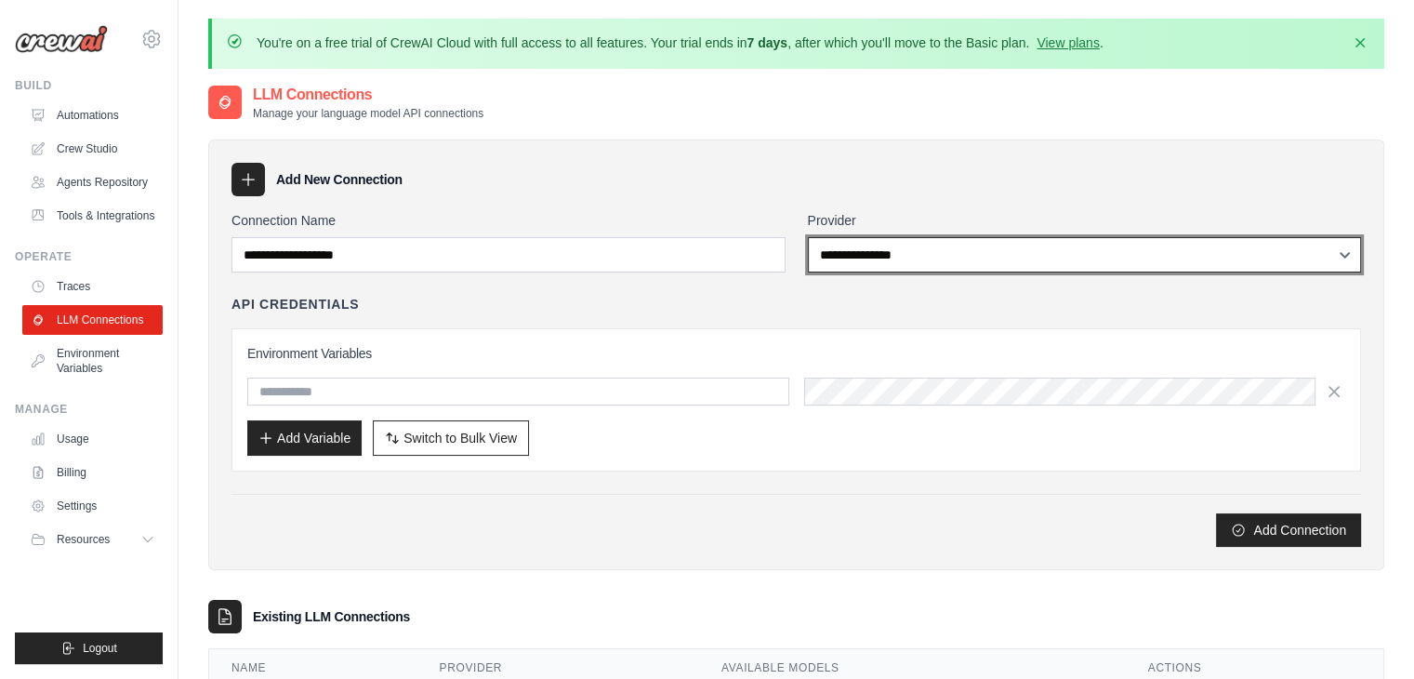
click at [925, 257] on select "**********" at bounding box center [1085, 254] width 554 height 35
select select "****"
click at [808, 237] on select "**********" at bounding box center [1085, 254] width 554 height 35
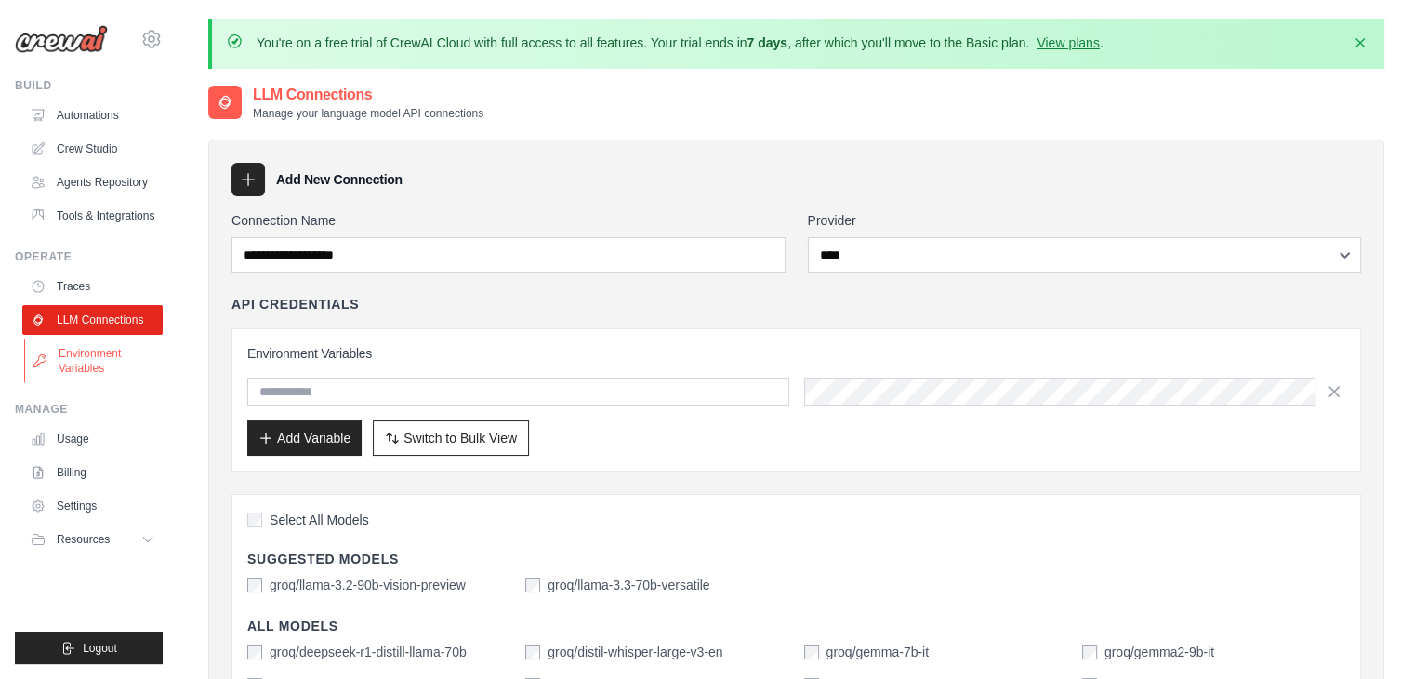
click at [73, 365] on link "Environment Variables" at bounding box center [94, 360] width 140 height 45
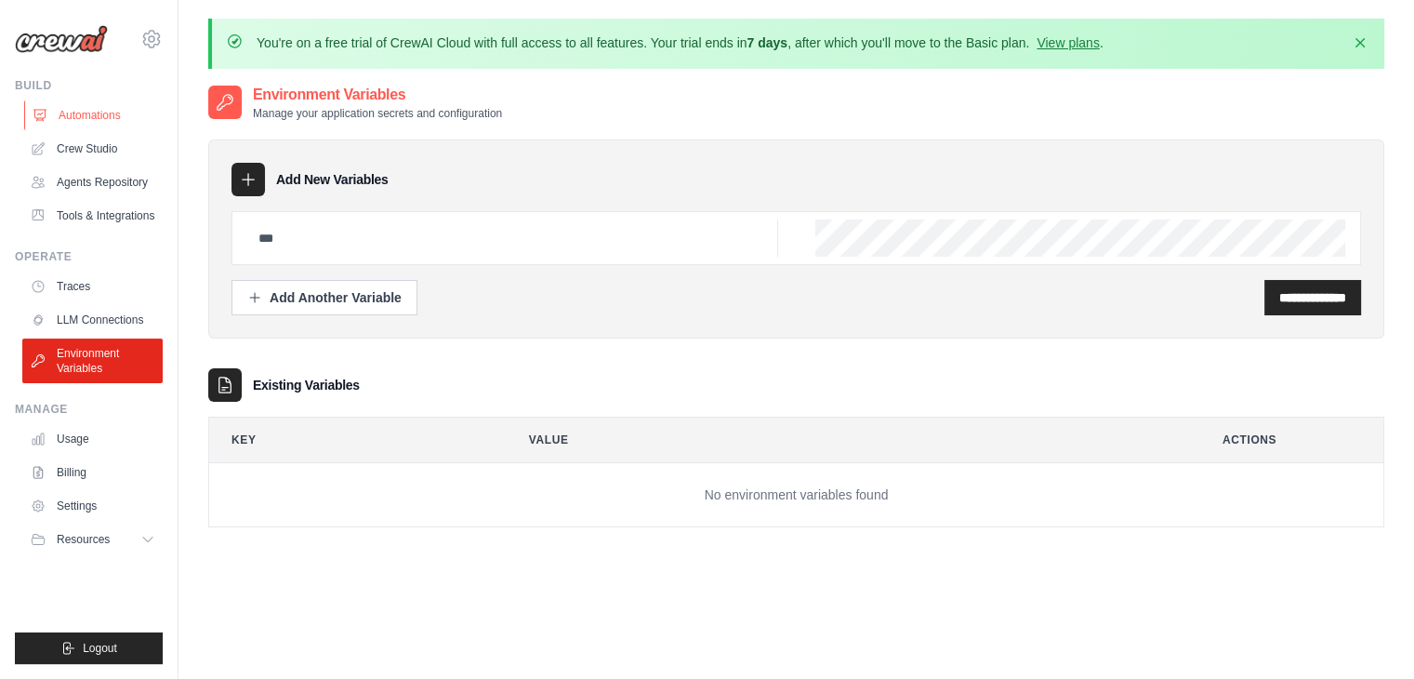
click at [73, 110] on link "Automations" at bounding box center [94, 115] width 140 height 30
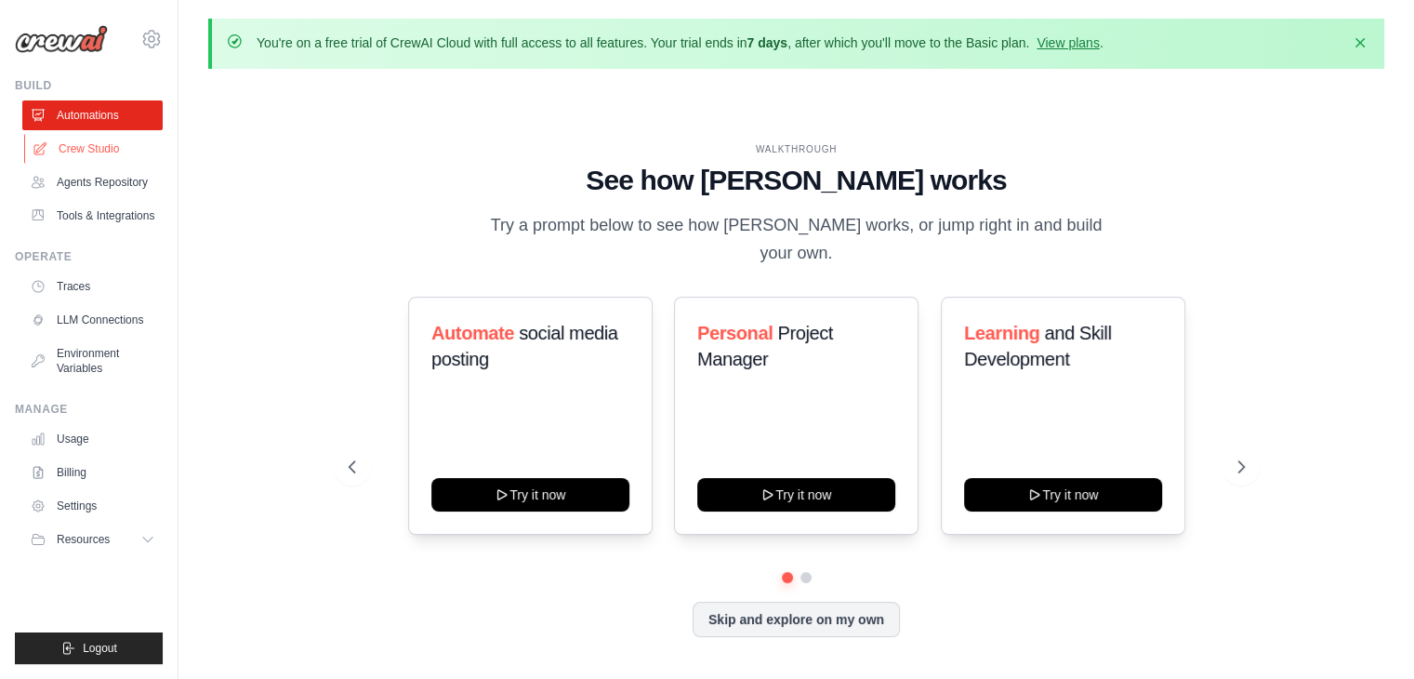
click at [90, 152] on link "Crew Studio" at bounding box center [94, 149] width 140 height 30
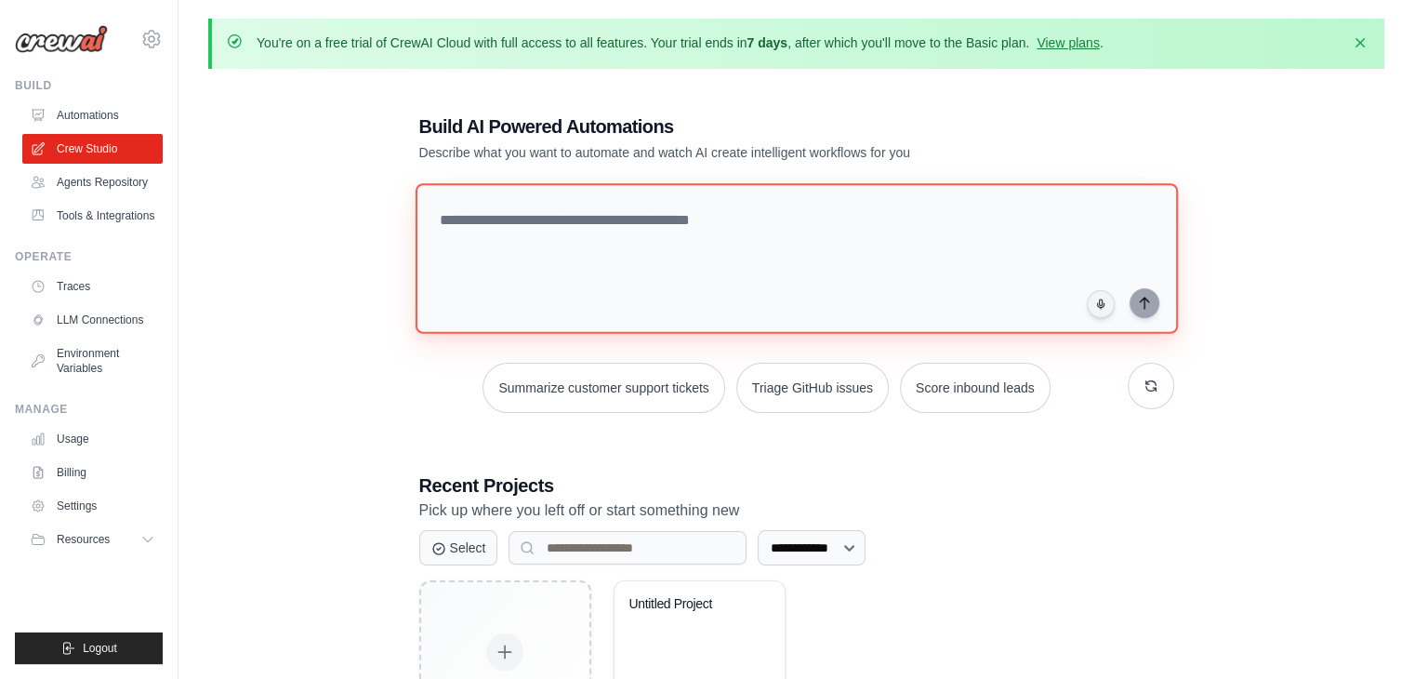
click at [574, 239] on textarea at bounding box center [796, 258] width 762 height 151
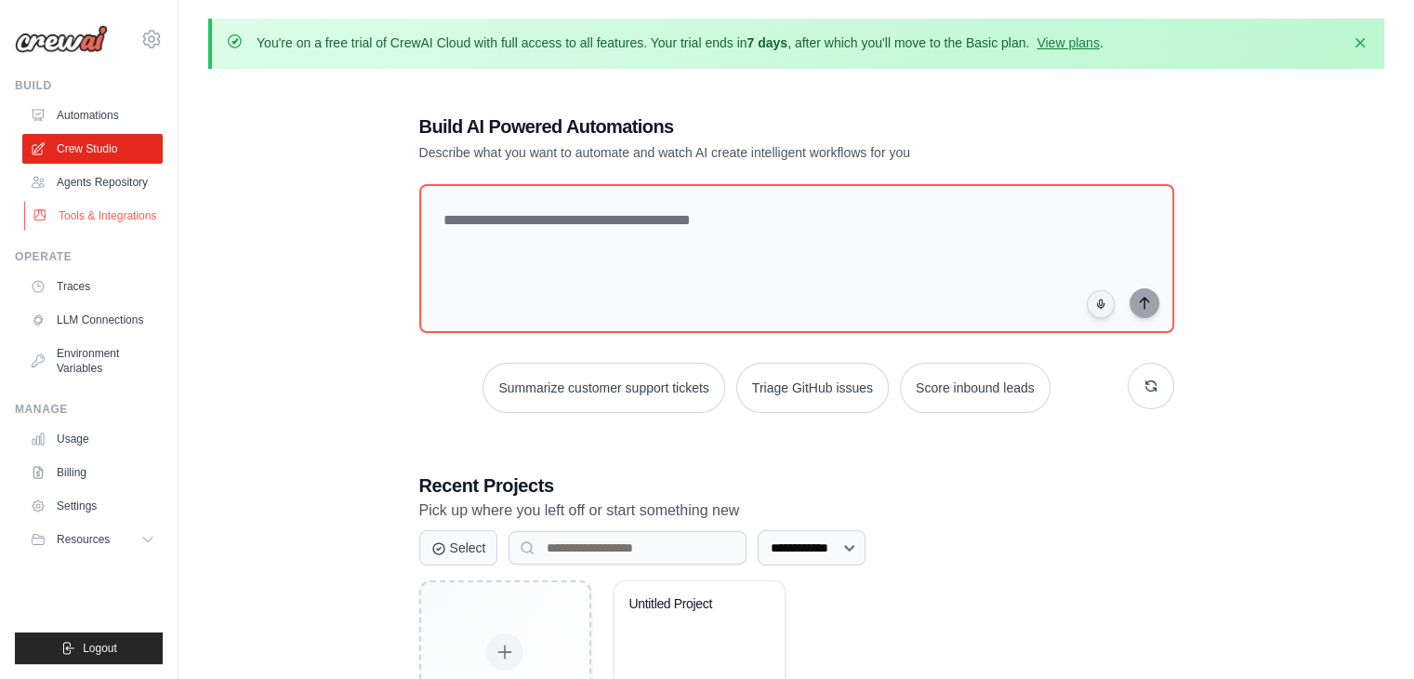
click at [122, 212] on link "Tools & Integrations" at bounding box center [94, 216] width 140 height 30
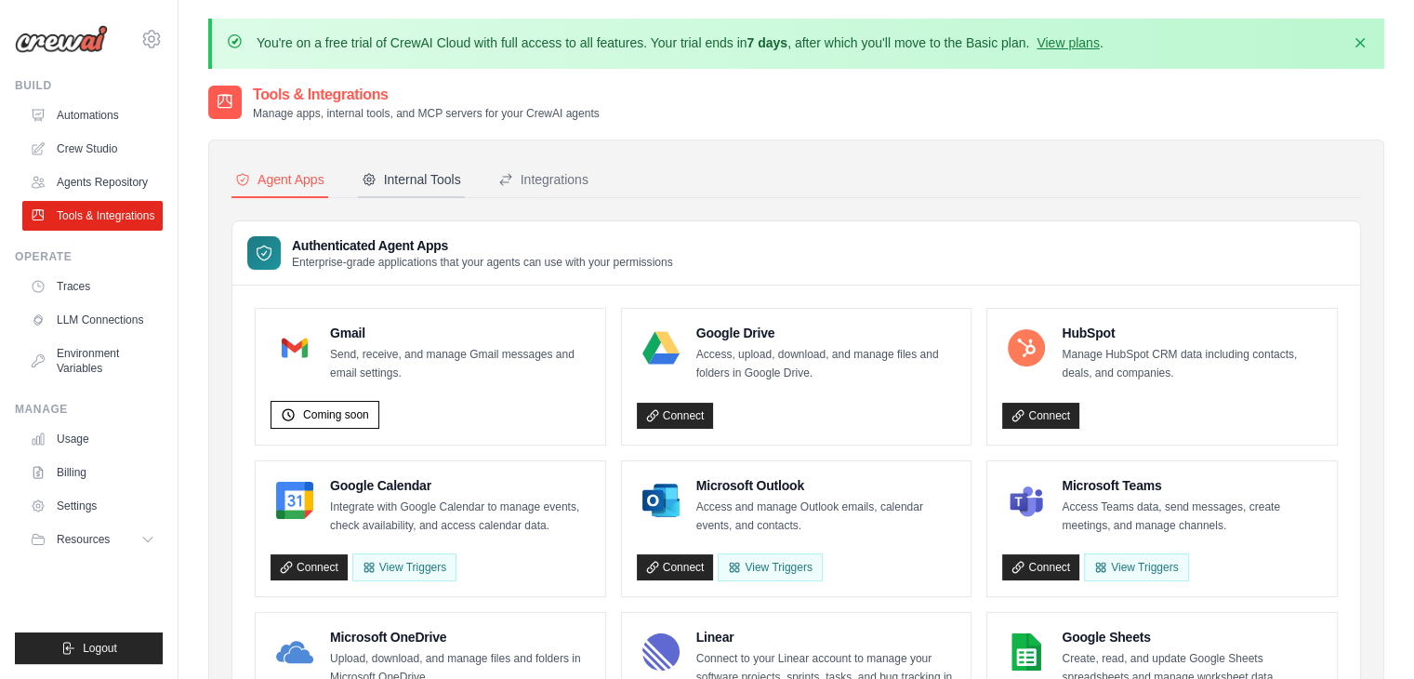
click at [413, 180] on div "Internal Tools" at bounding box center [411, 179] width 99 height 19
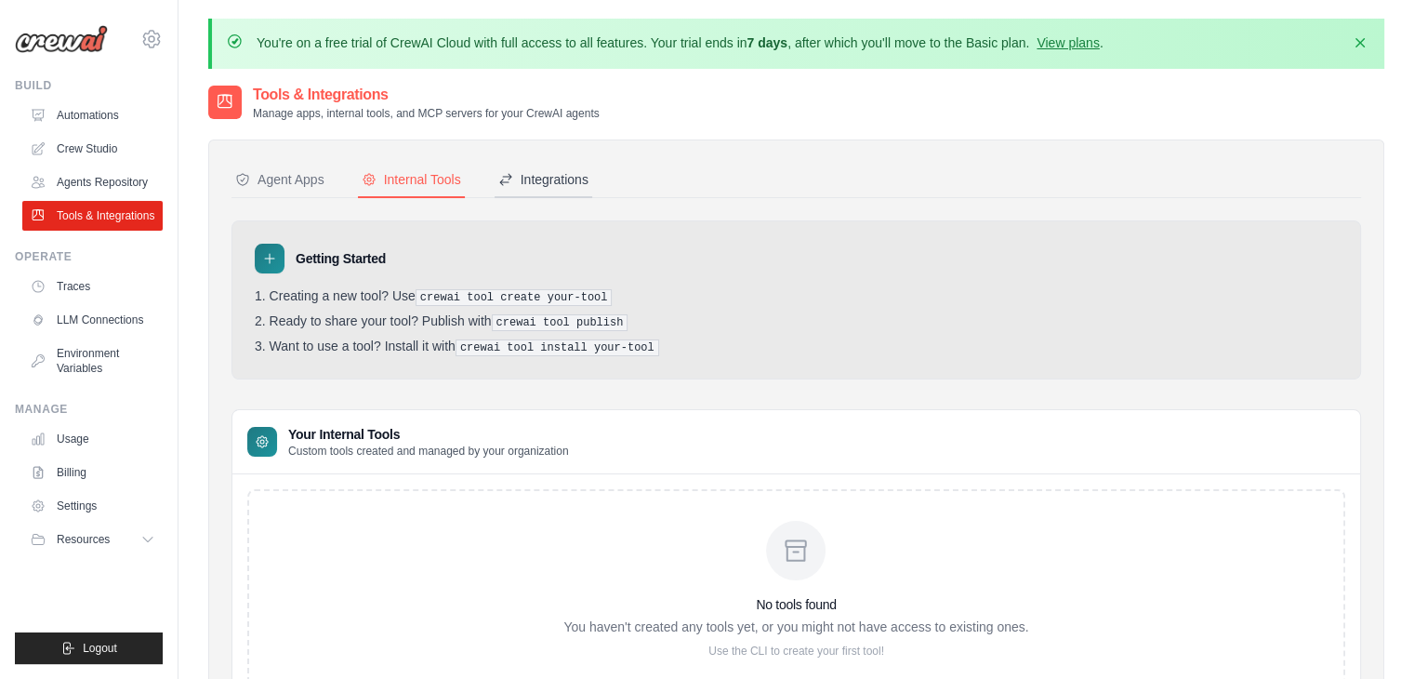
click at [538, 178] on div "Integrations" at bounding box center [543, 179] width 90 height 19
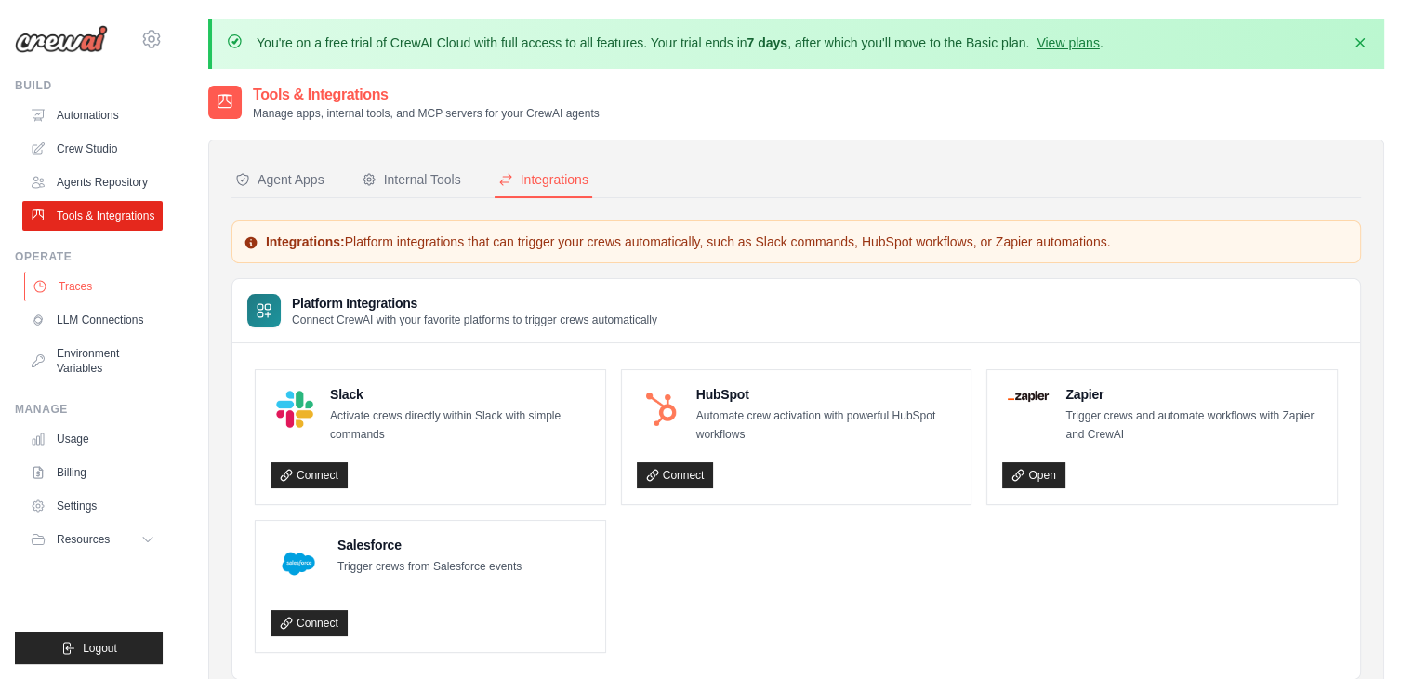
click at [90, 289] on link "Traces" at bounding box center [94, 286] width 140 height 30
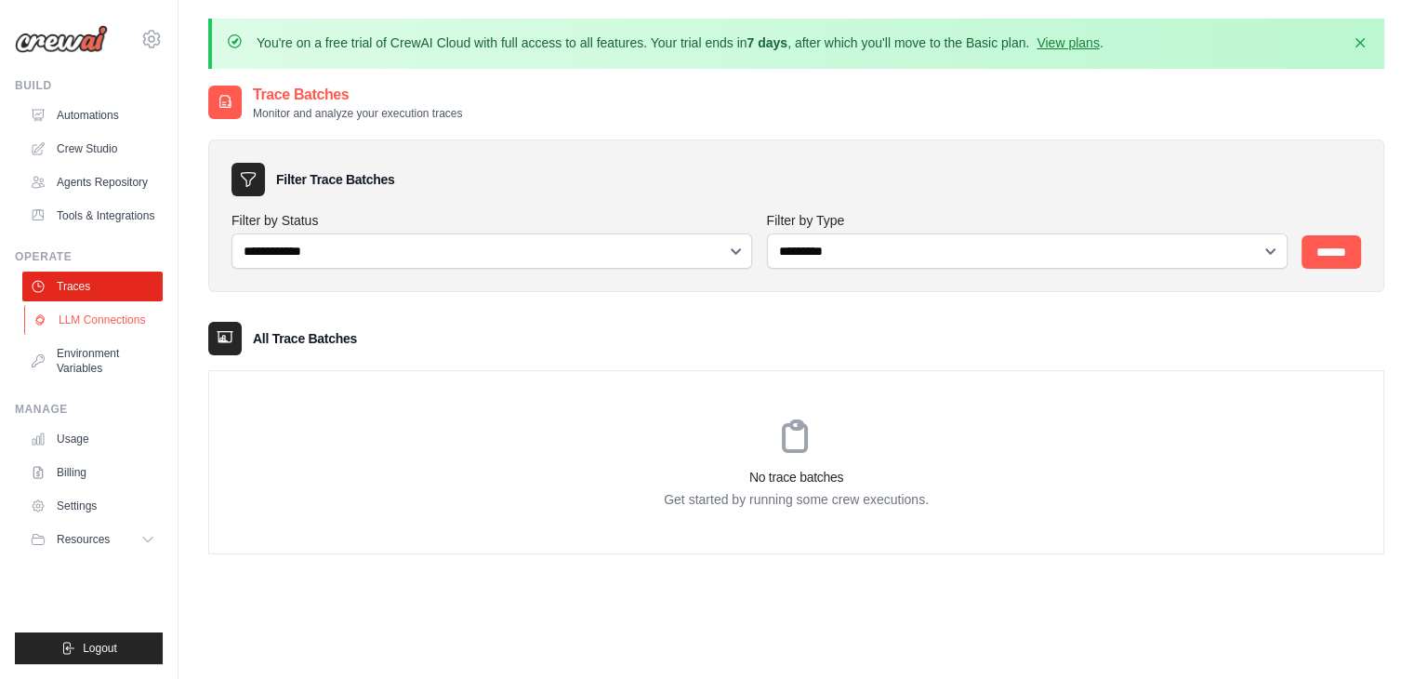
click at [69, 325] on link "LLM Connections" at bounding box center [94, 320] width 140 height 30
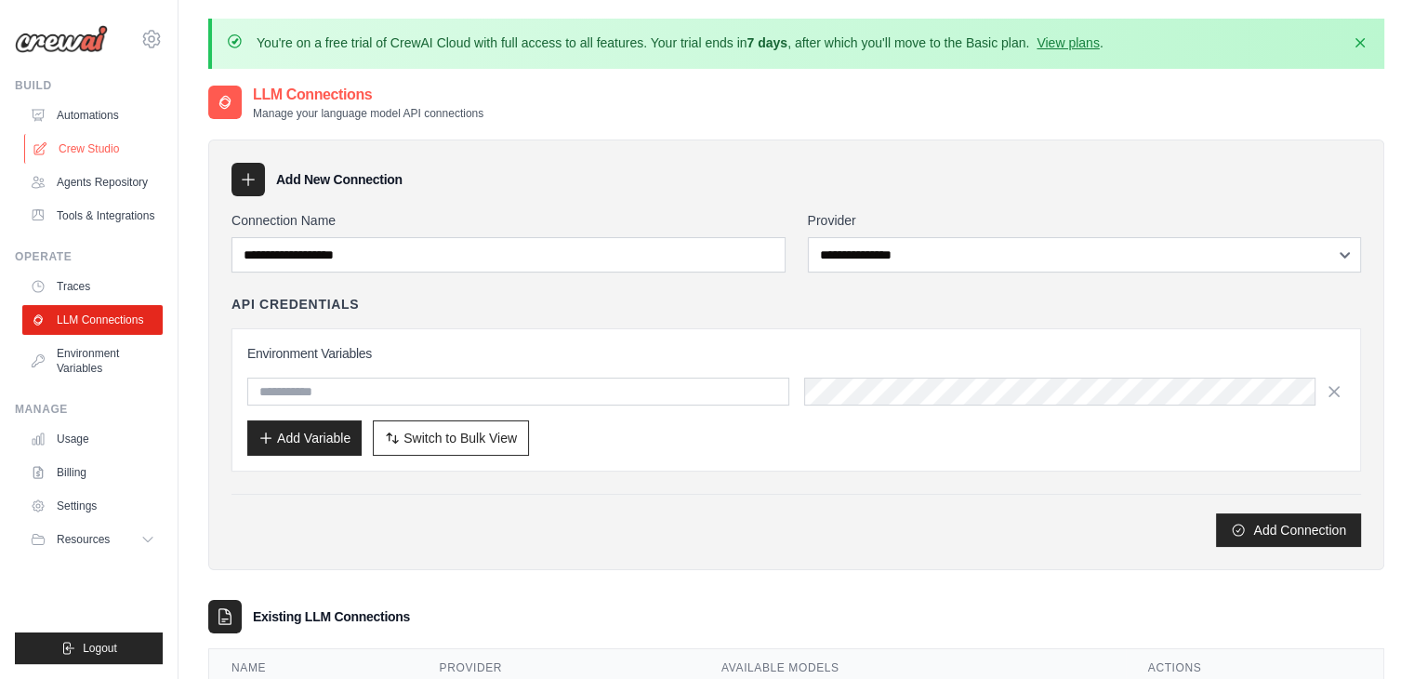
click at [108, 143] on link "Crew Studio" at bounding box center [94, 149] width 140 height 30
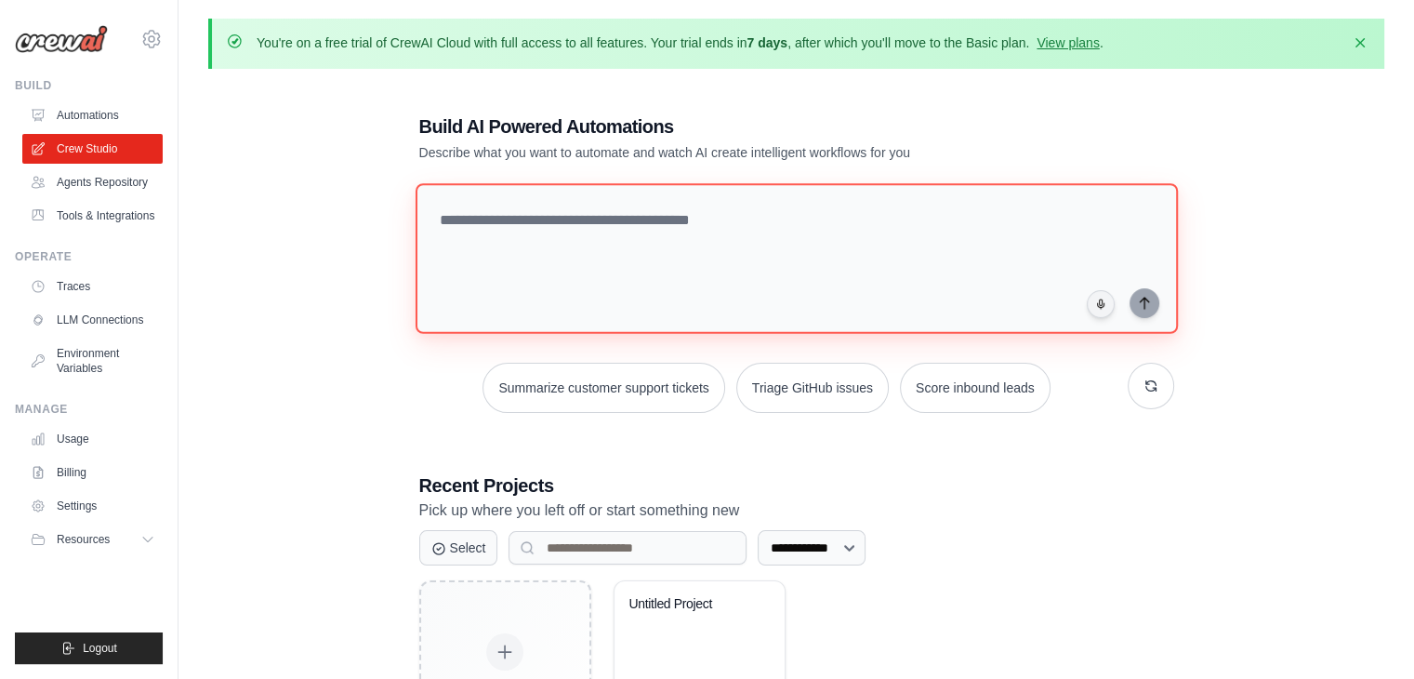
click at [558, 231] on textarea at bounding box center [796, 258] width 762 height 151
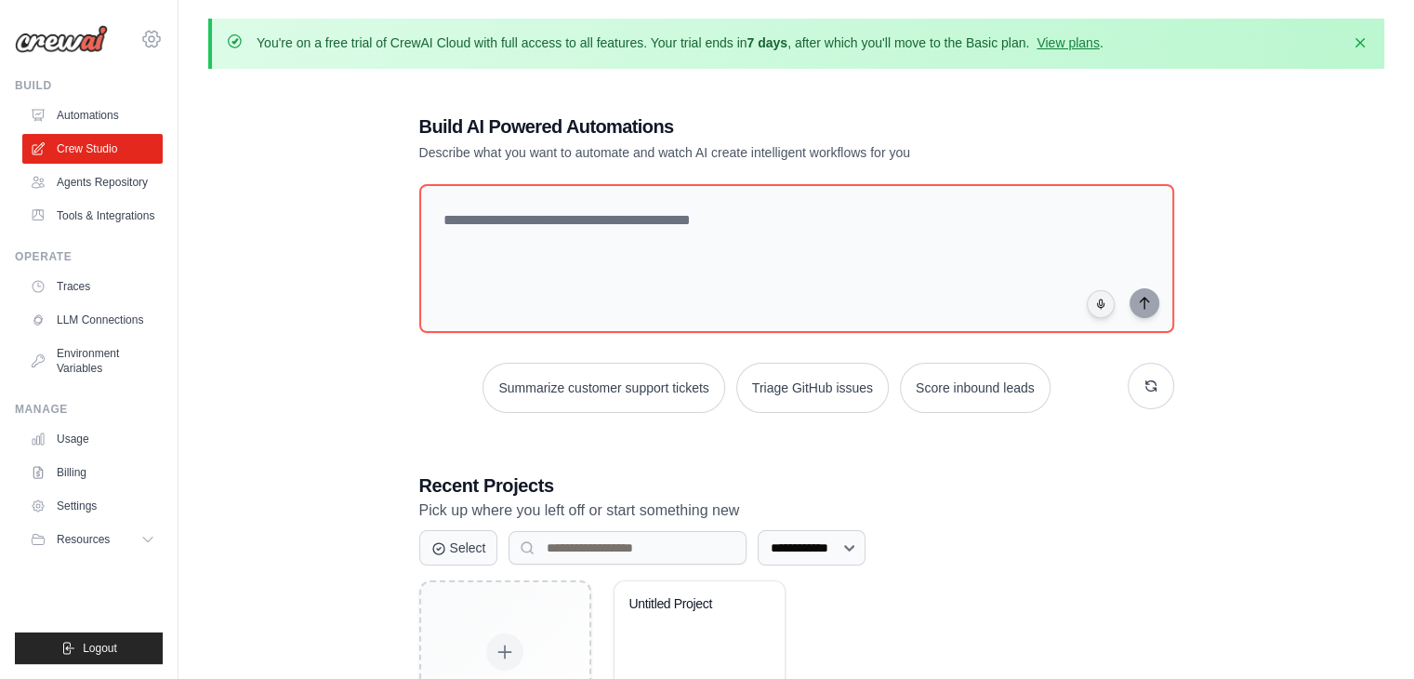
click at [154, 36] on icon at bounding box center [151, 39] width 22 height 22
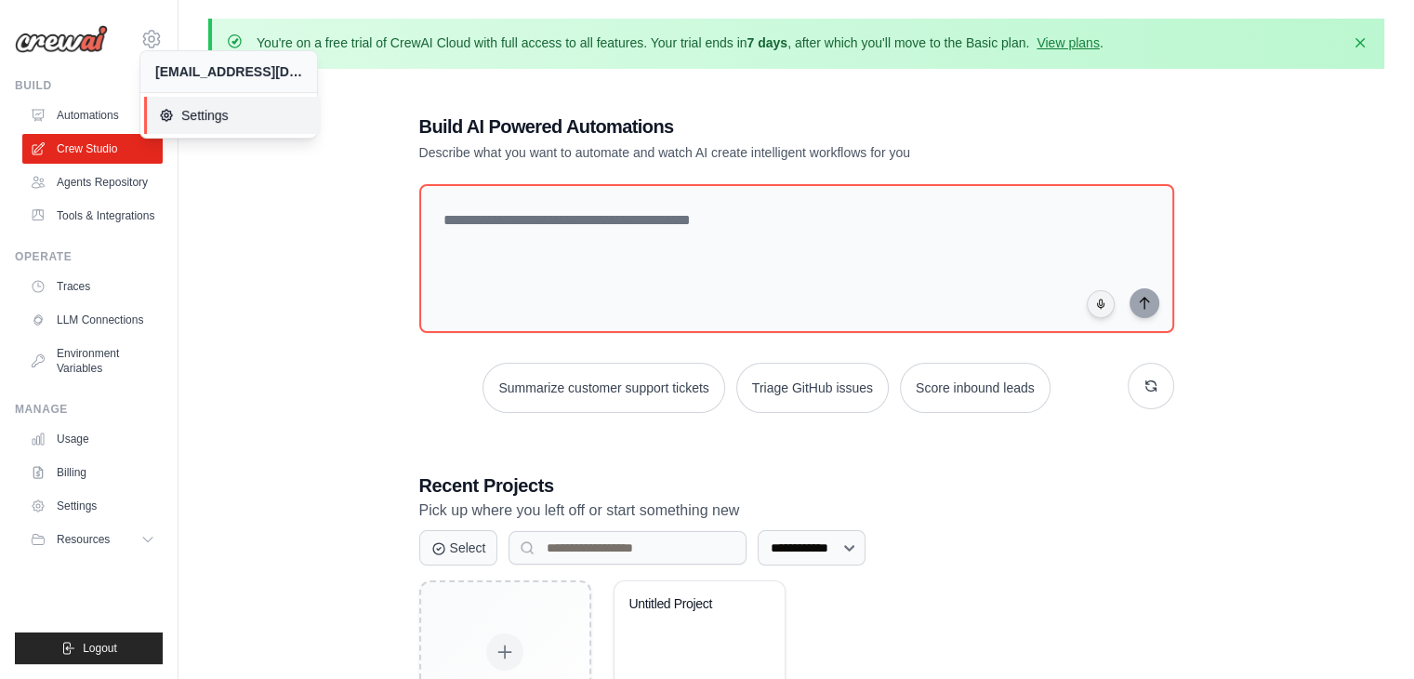
click at [207, 109] on span "Settings" at bounding box center [232, 115] width 147 height 19
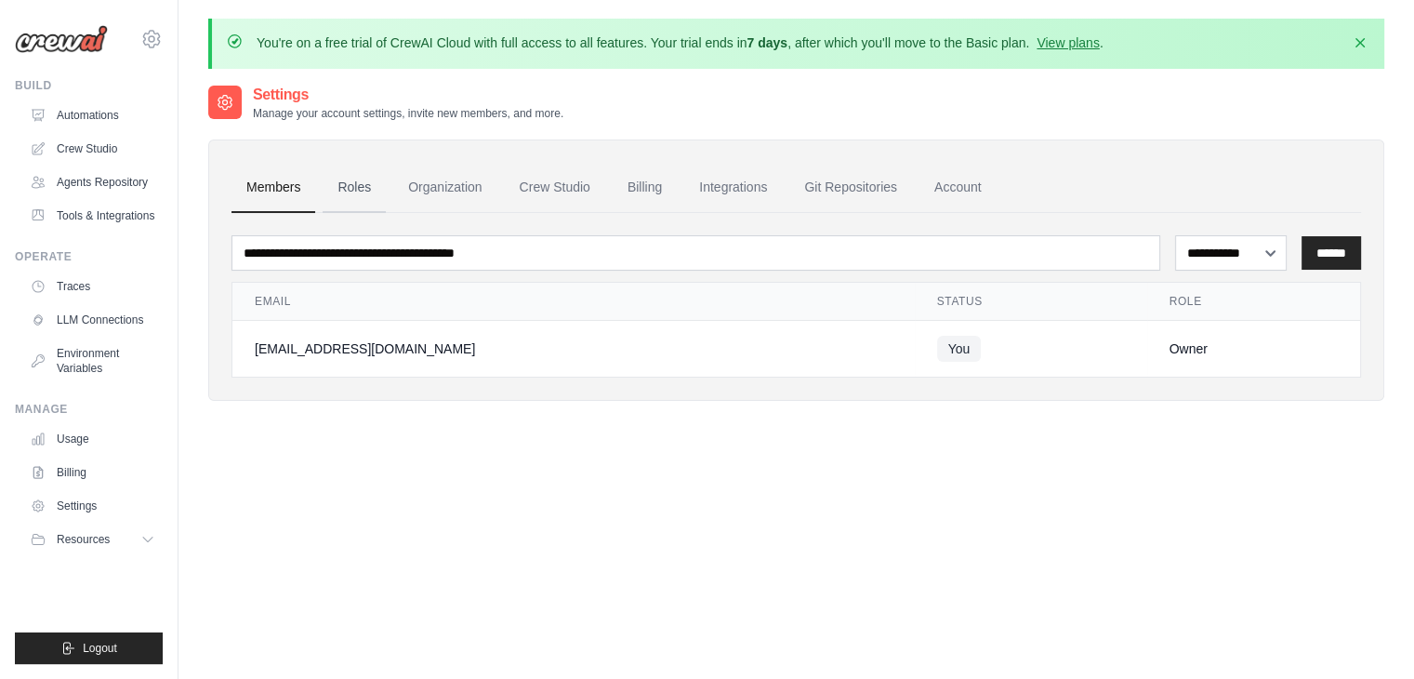
click at [351, 186] on link "Roles" at bounding box center [354, 188] width 63 height 50
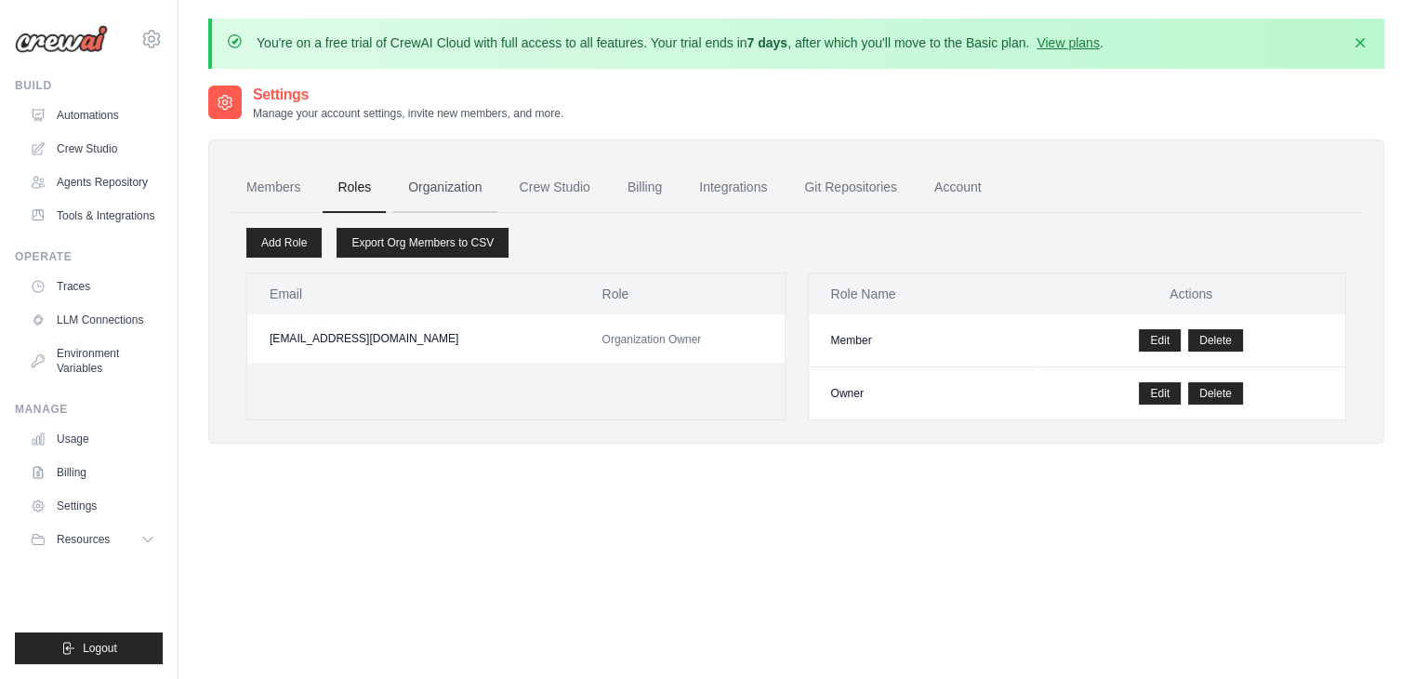
click at [437, 190] on link "Organization" at bounding box center [444, 188] width 103 height 50
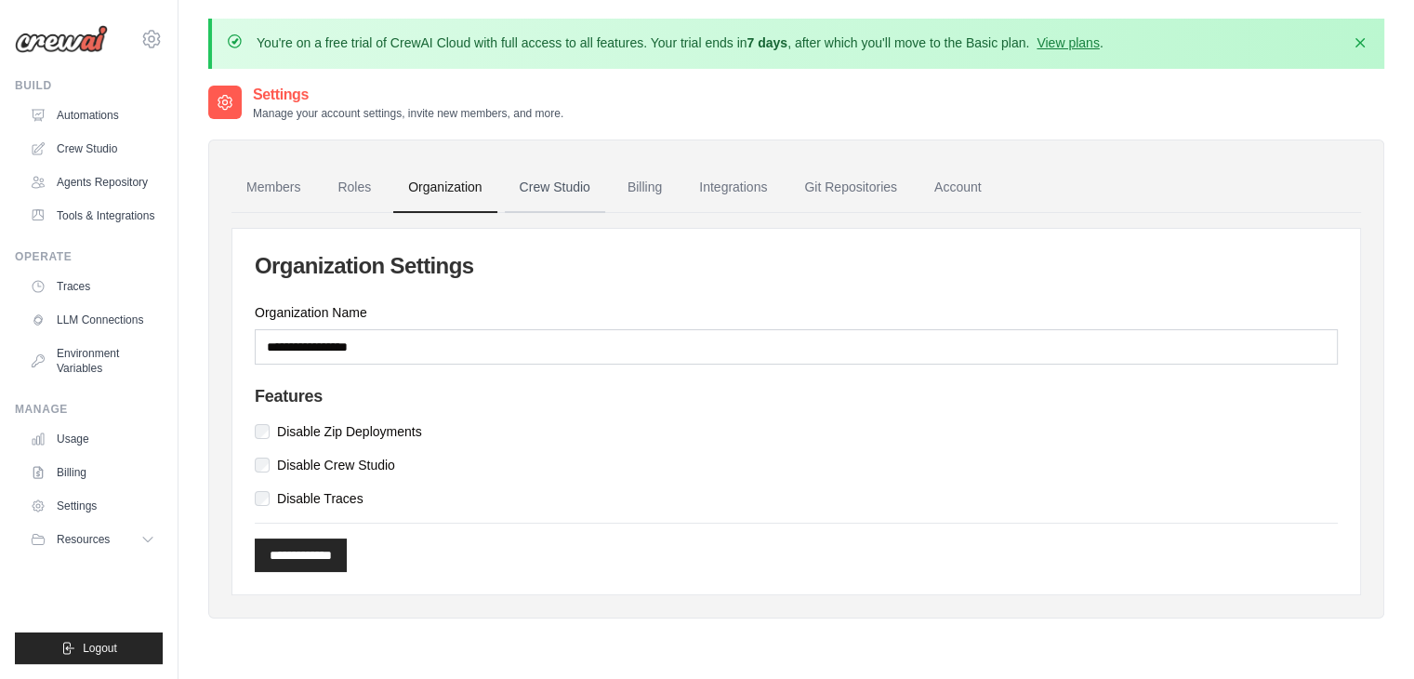
click at [538, 189] on link "Crew Studio" at bounding box center [555, 188] width 100 height 50
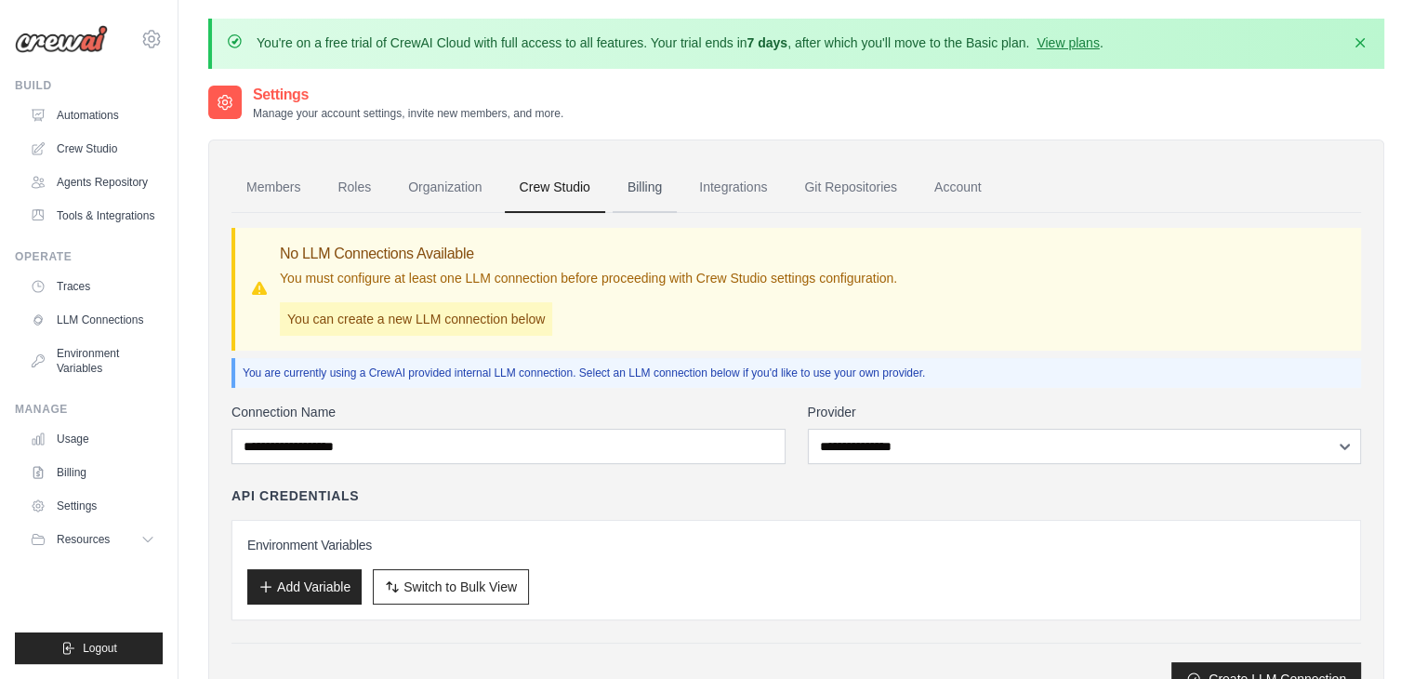
click at [636, 187] on link "Billing" at bounding box center [645, 188] width 64 height 50
